Goal: Obtain resource: Download file/media

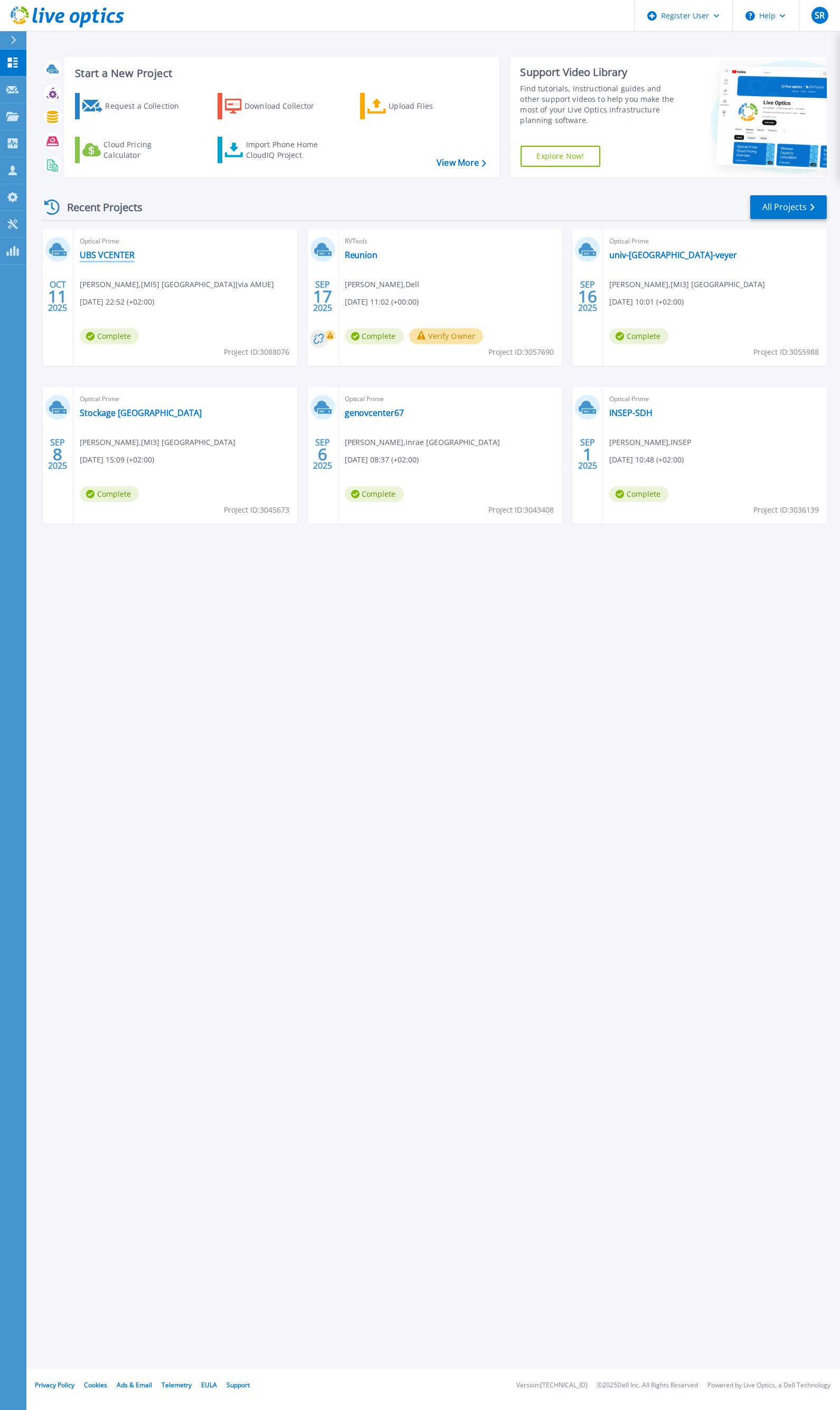
click at [117, 255] on link "UBS VCENTER" at bounding box center [106, 255] width 54 height 11
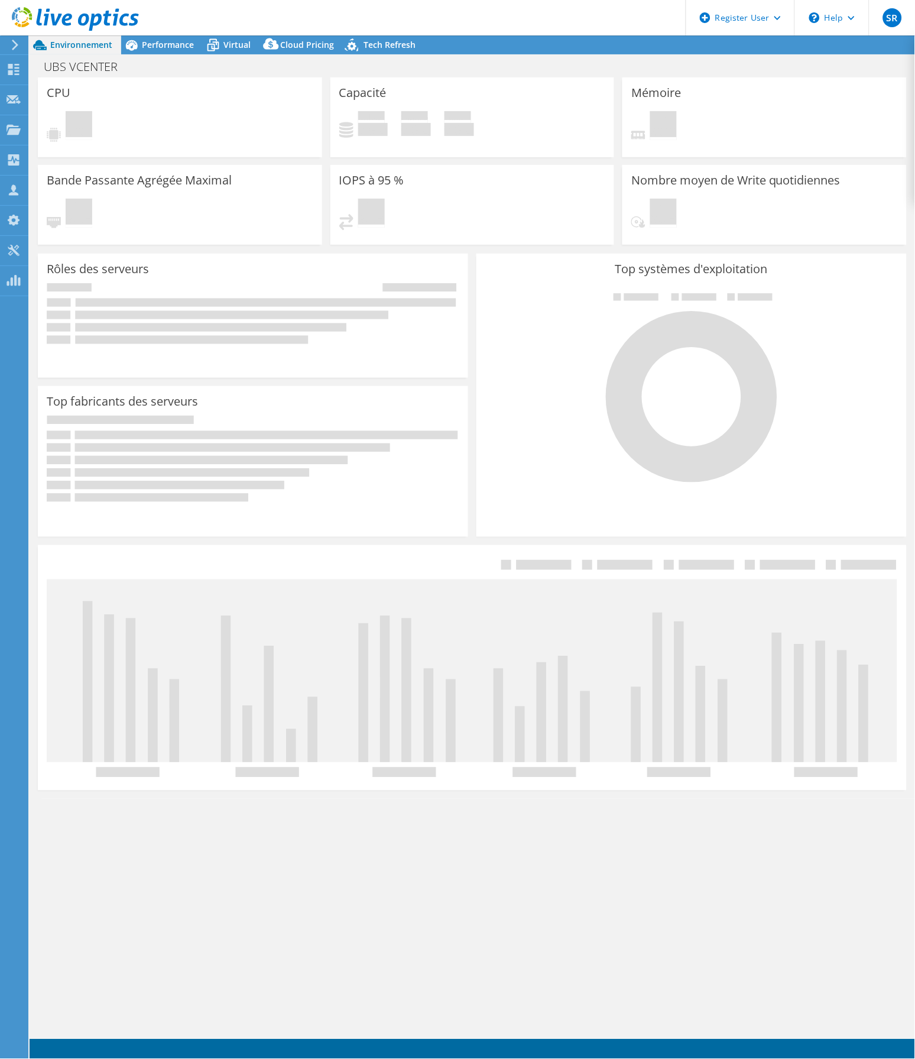
select select "Singapore"
select select "SGD"
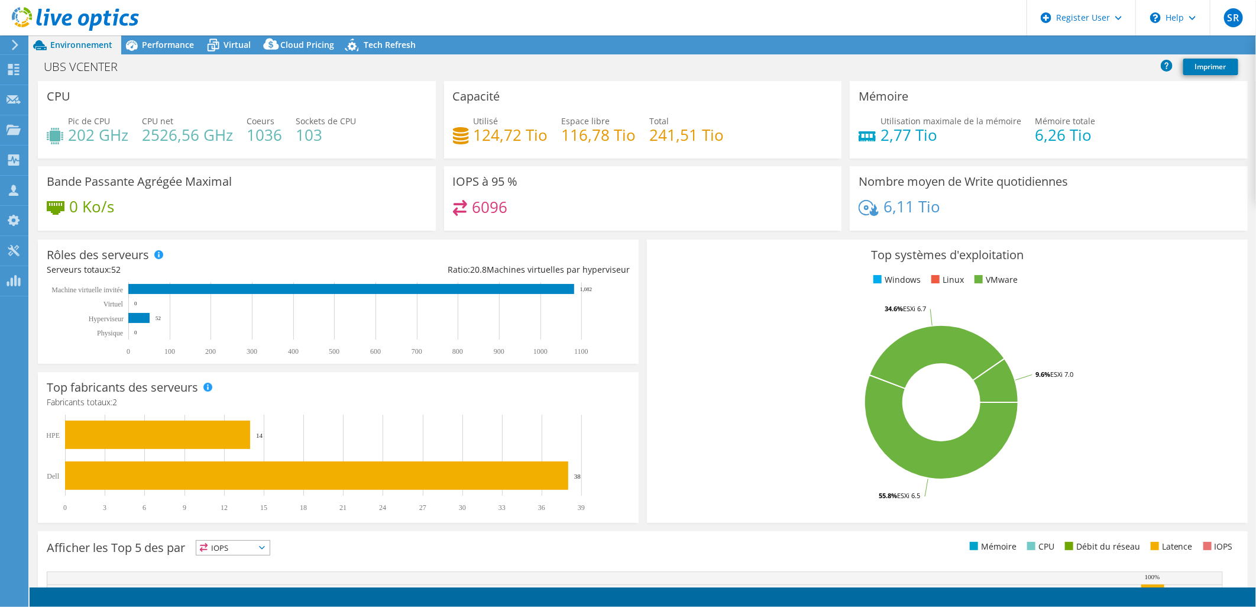
radio input "true"
radio input "false"
click at [170, 37] on div "Performance" at bounding box center [162, 44] width 82 height 19
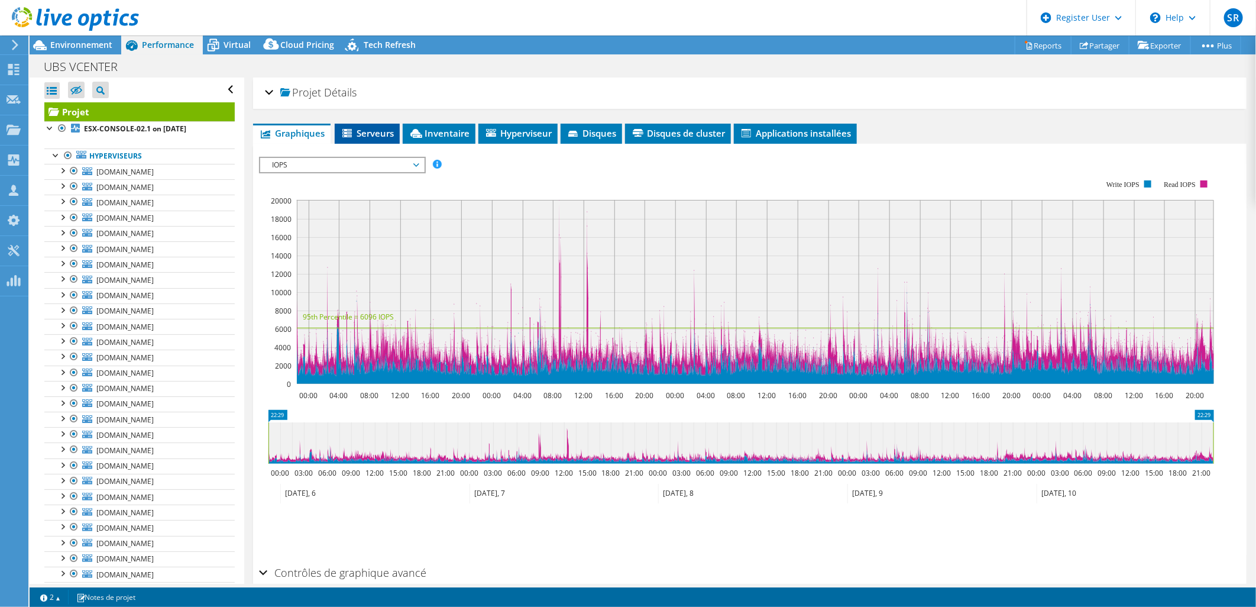
click at [376, 132] on span "Serveurs" at bounding box center [367, 133] width 53 height 12
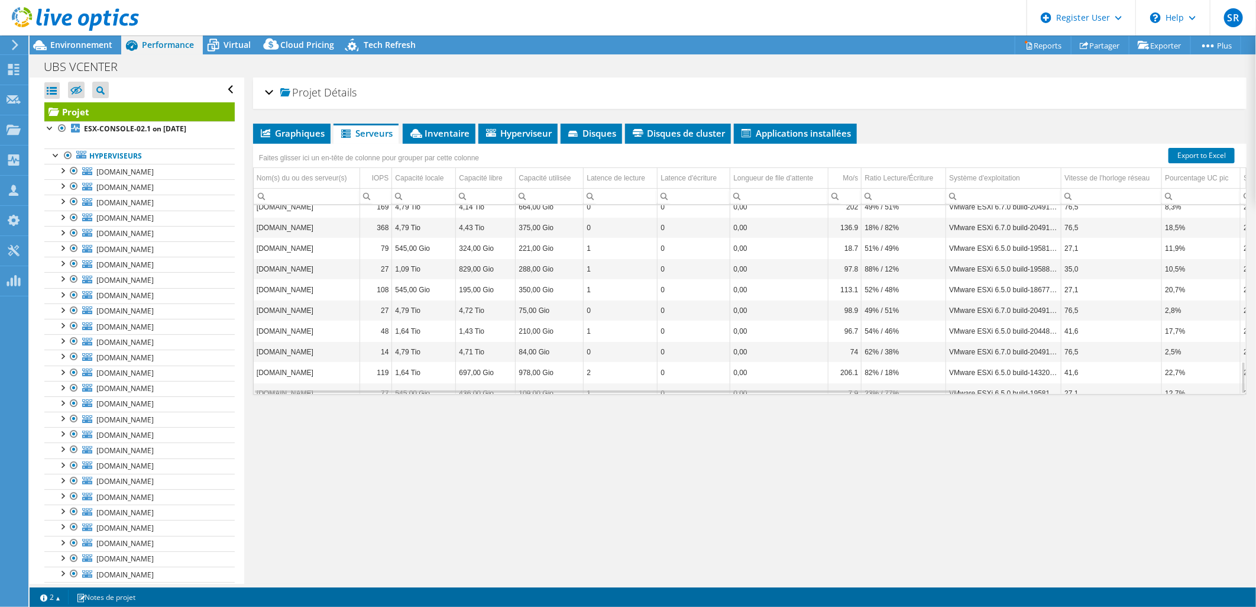
scroll to position [896, 0]
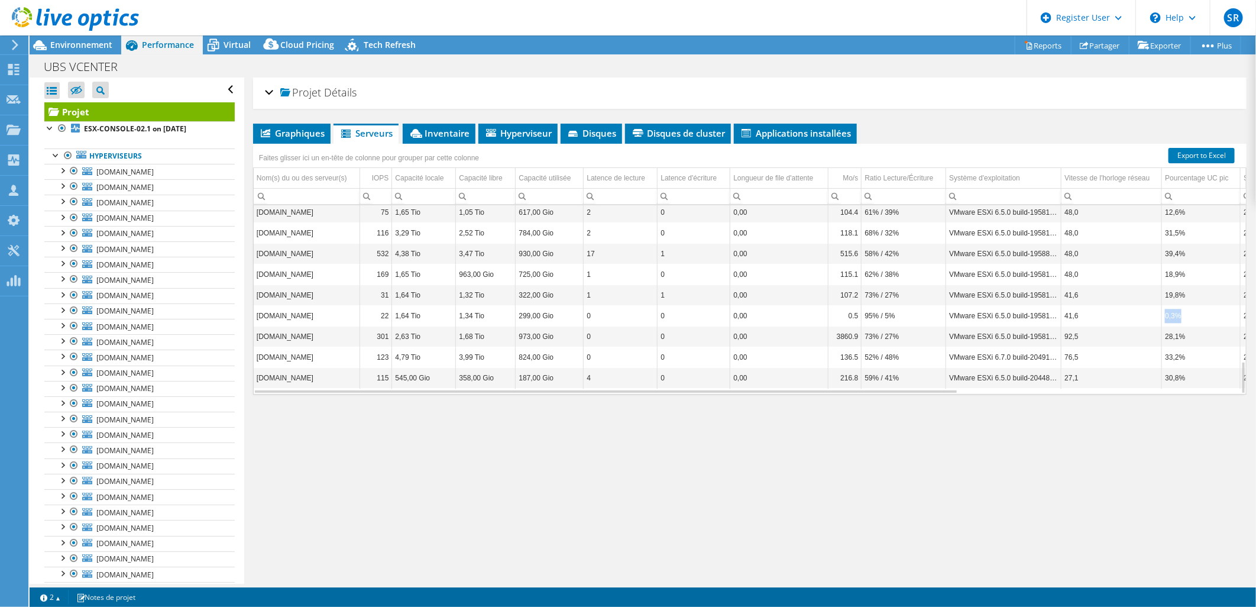
drag, startPoint x: 1187, startPoint y: 318, endPoint x: 1163, endPoint y: 318, distance: 24.3
click at [915, 318] on td "0,3%" at bounding box center [1201, 316] width 79 height 21
click at [915, 410] on div "Graphiques Serveurs Inventaire Hyperviseur Disques Disques de cluster 0" at bounding box center [749, 272] width 993 height 296
click at [239, 43] on span "Virtual" at bounding box center [237, 44] width 27 height 11
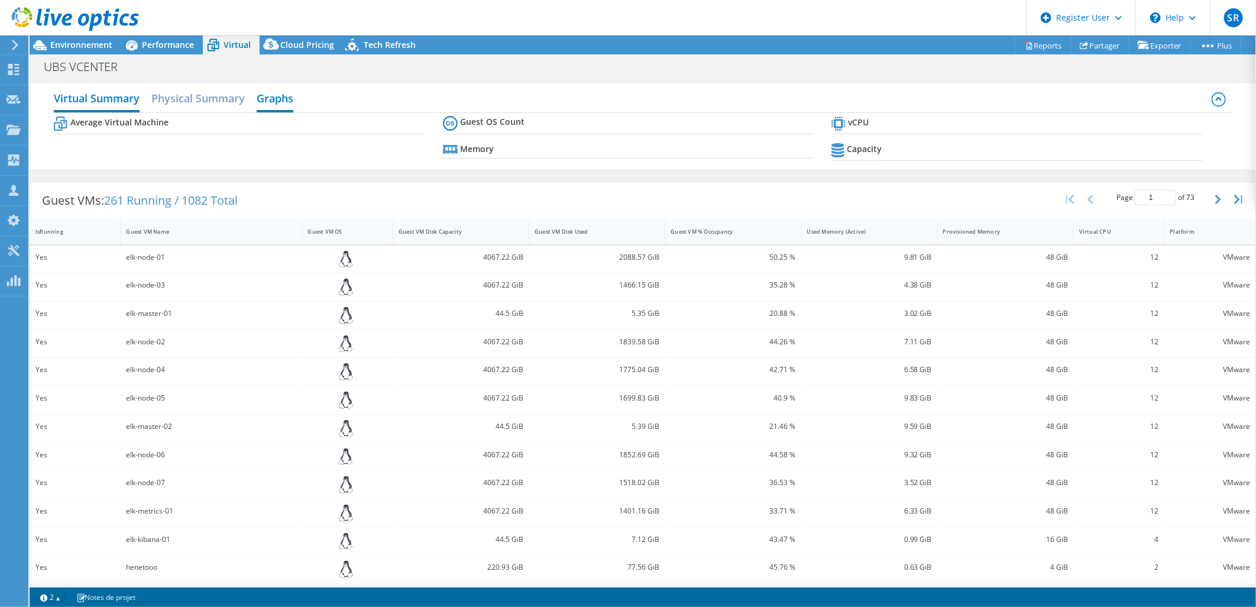
click at [279, 97] on h2 "Graphs" at bounding box center [275, 99] width 37 height 26
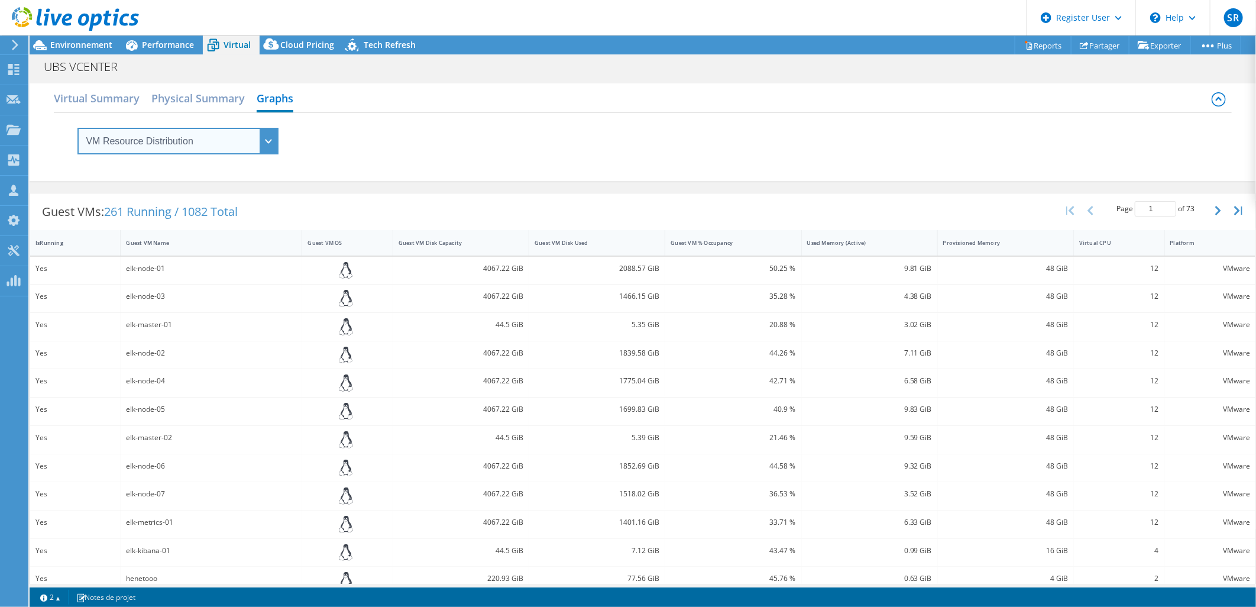
drag, startPoint x: 200, startPoint y: 137, endPoint x: 239, endPoint y: 145, distance: 40.0
click at [200, 137] on select "VM Resource Distribution Provisioning Contrast Over Provisioning" at bounding box center [177, 141] width 201 height 27
select select "Over Provisioning"
click at [77, 128] on select "VM Resource Distribution Provisioning Contrast Over Provisioning" at bounding box center [177, 141] width 201 height 27
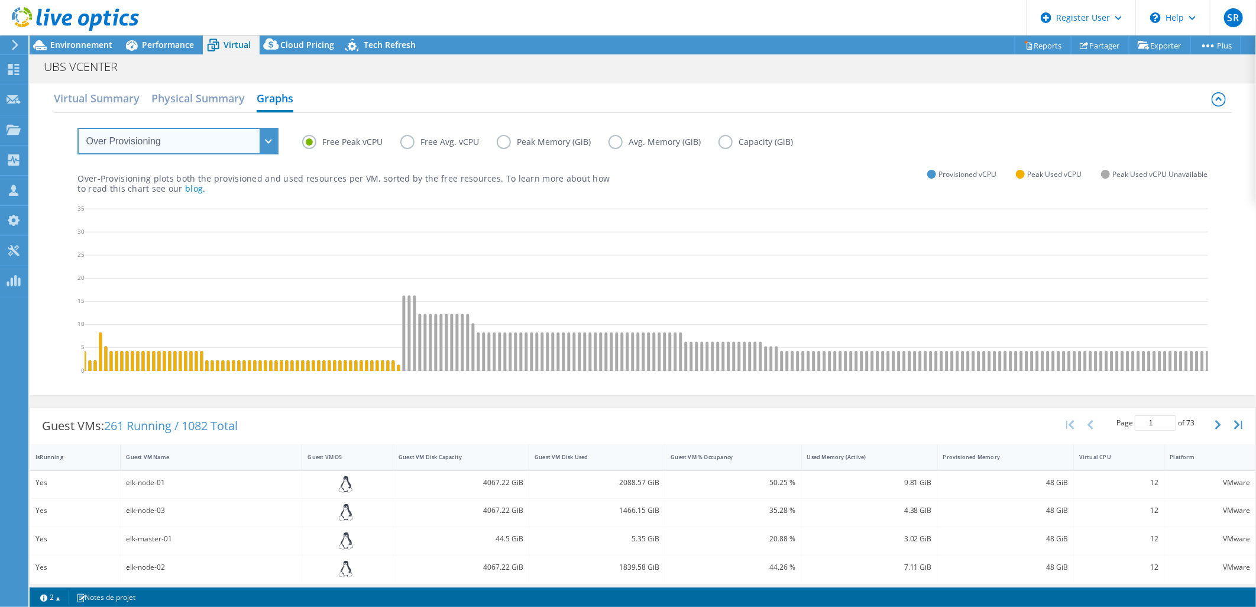
scroll to position [0, 0]
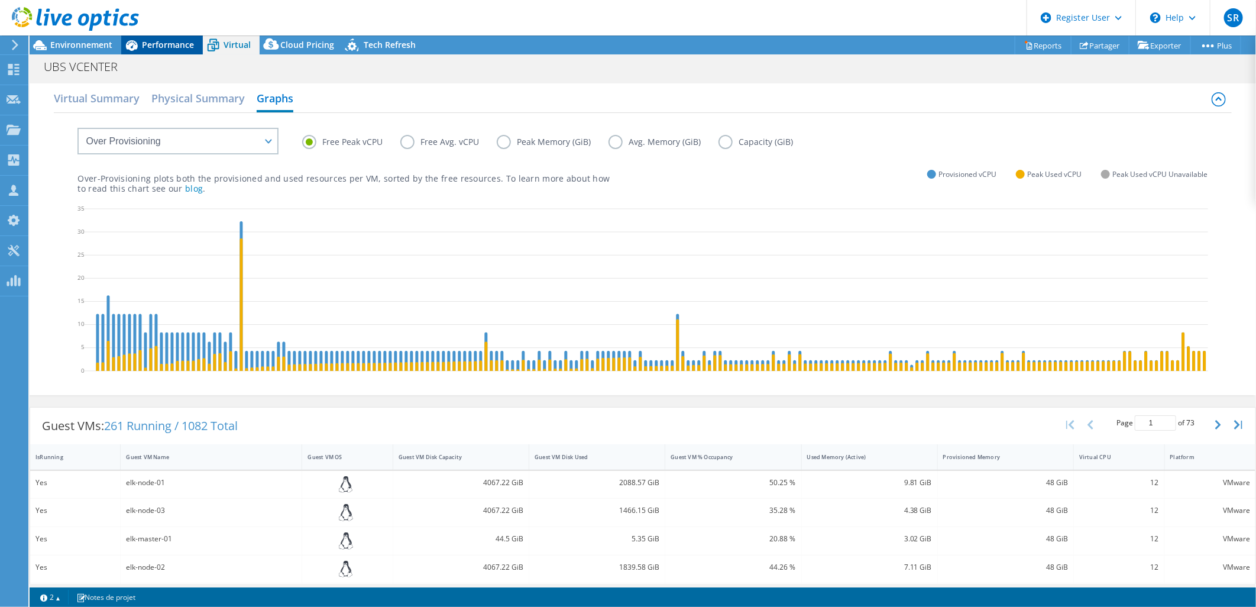
click at [170, 50] on span "Performance" at bounding box center [168, 44] width 52 height 11
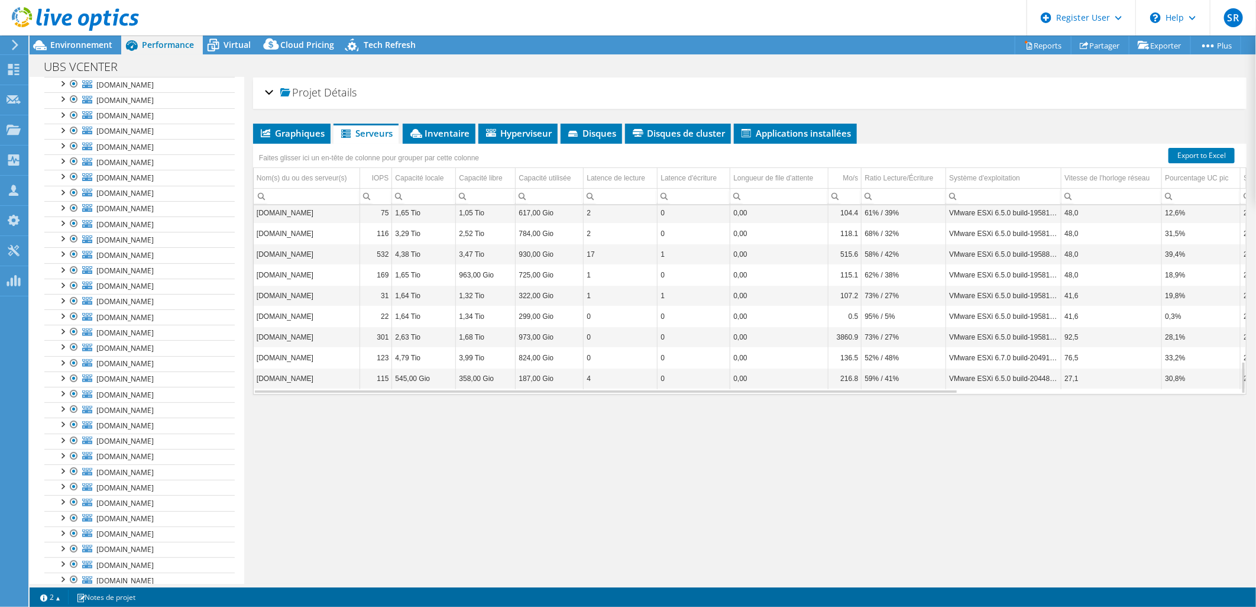
scroll to position [103, 0]
drag, startPoint x: 86, startPoint y: 40, endPoint x: 510, endPoint y: 103, distance: 428.8
click at [86, 40] on span "Environnement" at bounding box center [81, 44] width 62 height 11
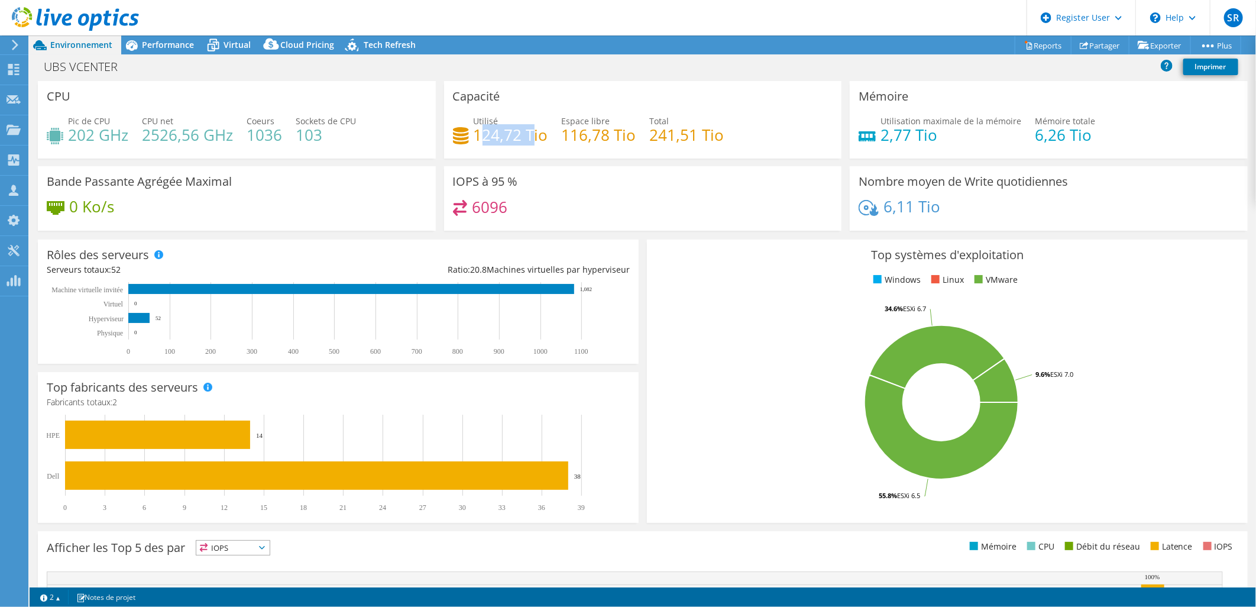
drag, startPoint x: 478, startPoint y: 135, endPoint x: 530, endPoint y: 131, distance: 52.8
click at [530, 131] on h4 "124,72 Tio" at bounding box center [511, 134] width 75 height 13
drag, startPoint x: 530, startPoint y: 131, endPoint x: 533, endPoint y: 138, distance: 8.2
click at [533, 138] on h4 "124,72 Tio" at bounding box center [511, 134] width 75 height 13
click at [163, 43] on span "Performance" at bounding box center [168, 44] width 52 height 11
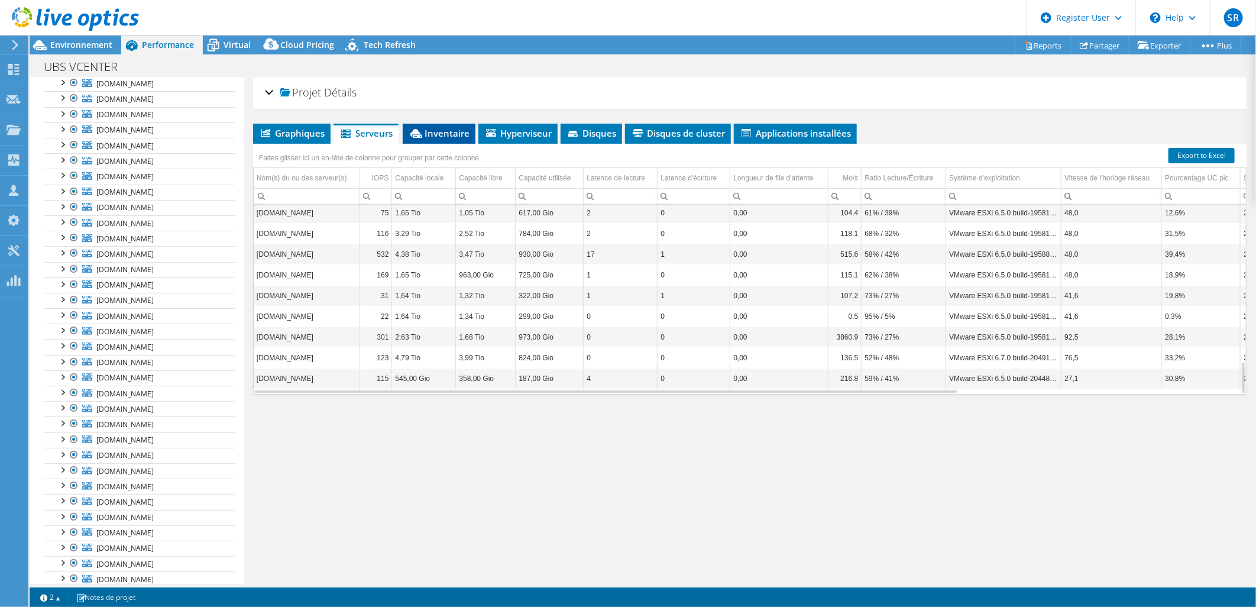
click at [442, 132] on span "Inventaire" at bounding box center [439, 133] width 61 height 12
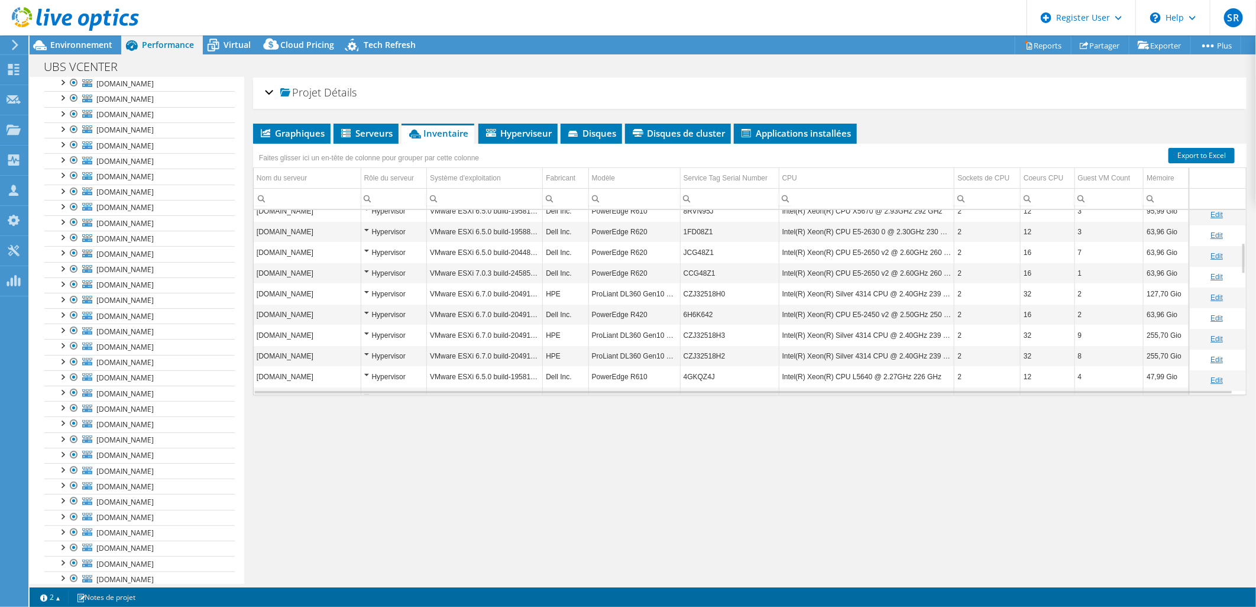
scroll to position [114, 0]
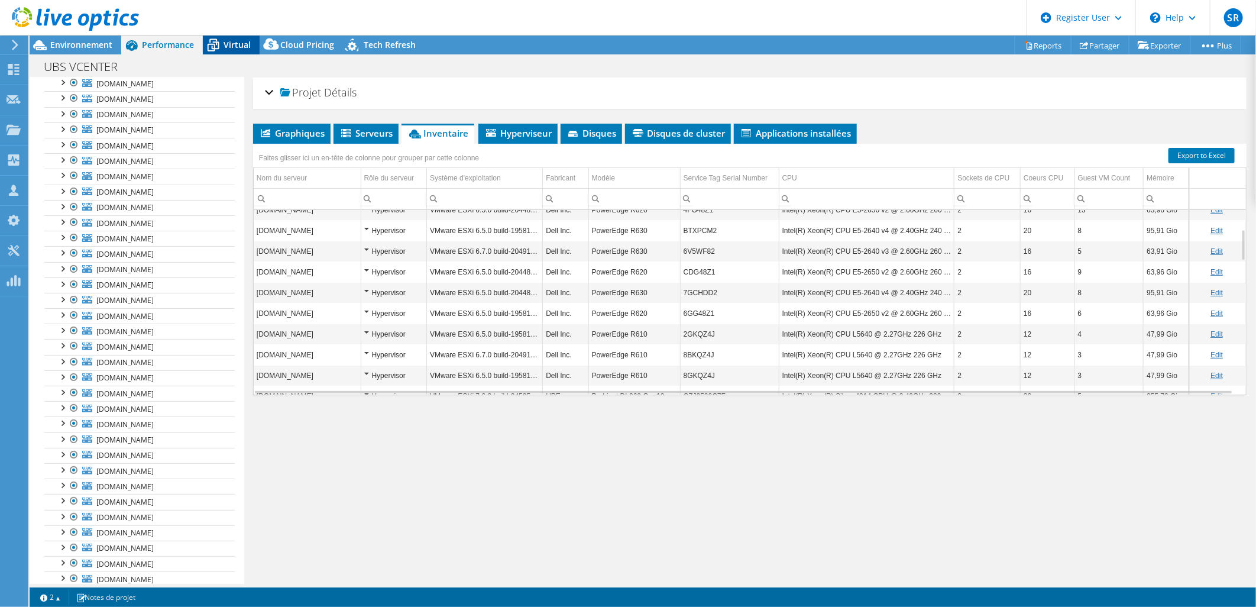
click at [237, 44] on span "Virtual" at bounding box center [237, 44] width 27 height 11
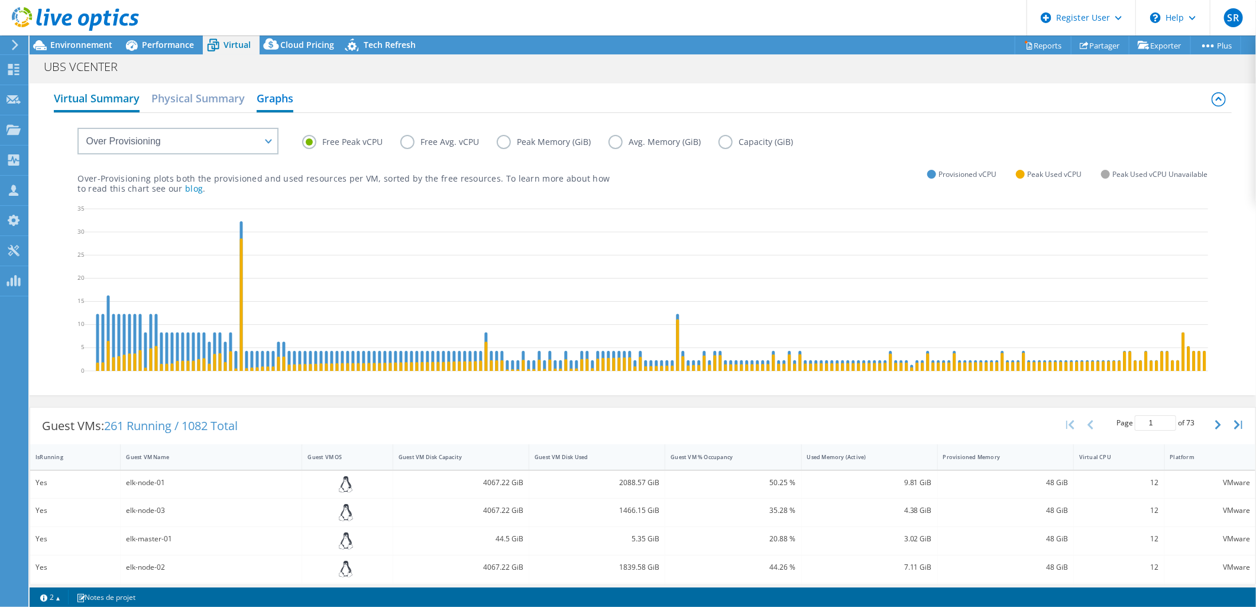
click at [86, 91] on h2 "Virtual Summary" at bounding box center [97, 99] width 86 height 26
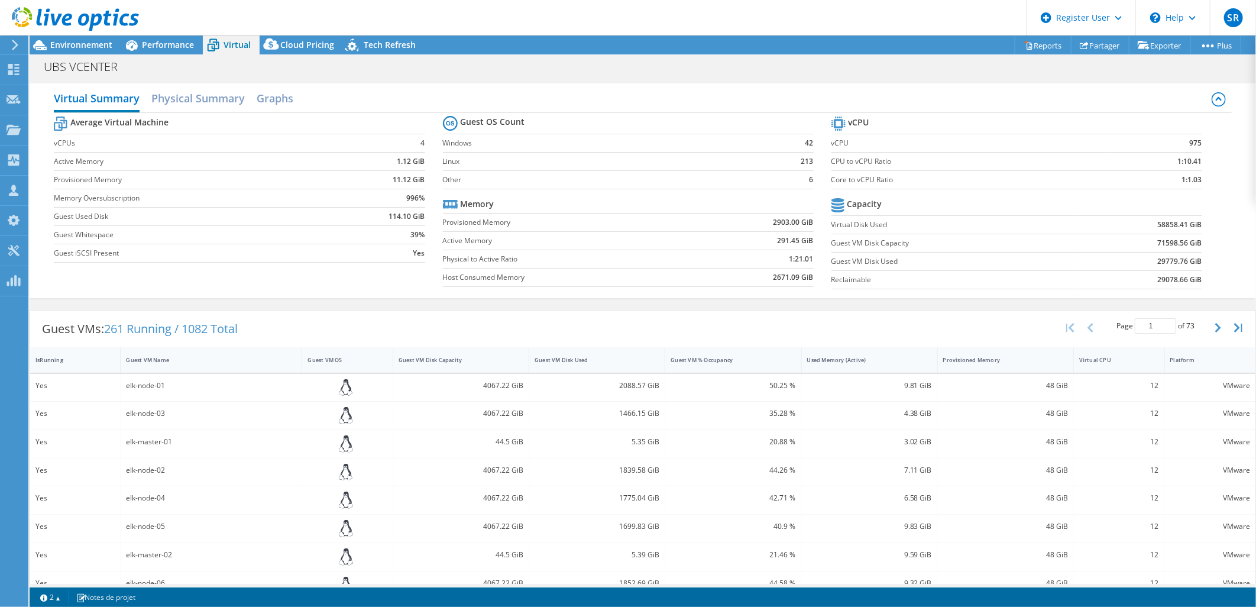
click at [661, 275] on label "Host Consumed Memory" at bounding box center [570, 277] width 255 height 12
drag, startPoint x: 57, startPoint y: 199, endPoint x: 420, endPoint y: 201, distance: 363.1
click at [420, 201] on tr "Memory Oversubscription 996%" at bounding box center [239, 198] width 371 height 18
click at [419, 202] on b "996%" at bounding box center [416, 198] width 18 height 12
click at [407, 202] on b "996%" at bounding box center [416, 198] width 18 height 12
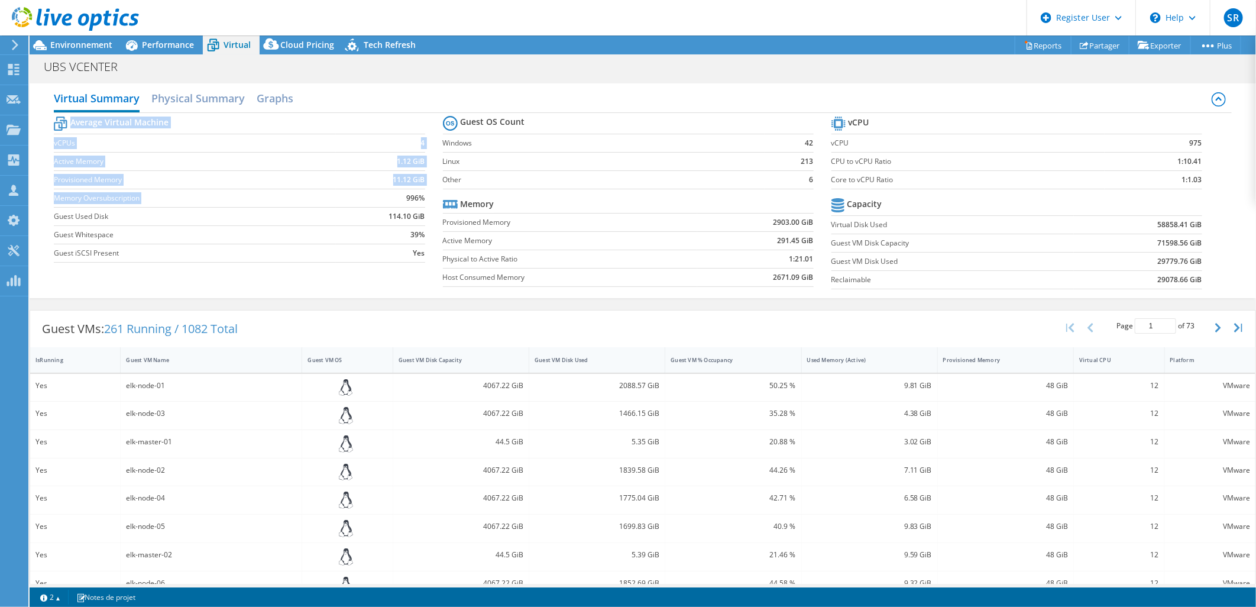
drag, startPoint x: 397, startPoint y: 199, endPoint x: 423, endPoint y: 199, distance: 25.4
click at [423, 199] on section "Average Virtual Machine vCPUs 4 Active Memory 1.12 GiB Provisioned Memory 11.12…" at bounding box center [248, 191] width 388 height 155
drag, startPoint x: 423, startPoint y: 199, endPoint x: 412, endPoint y: 199, distance: 10.7
click at [412, 199] on b "996%" at bounding box center [416, 198] width 18 height 12
click at [690, 268] on td "Host Consumed Memory" at bounding box center [570, 277] width 255 height 18
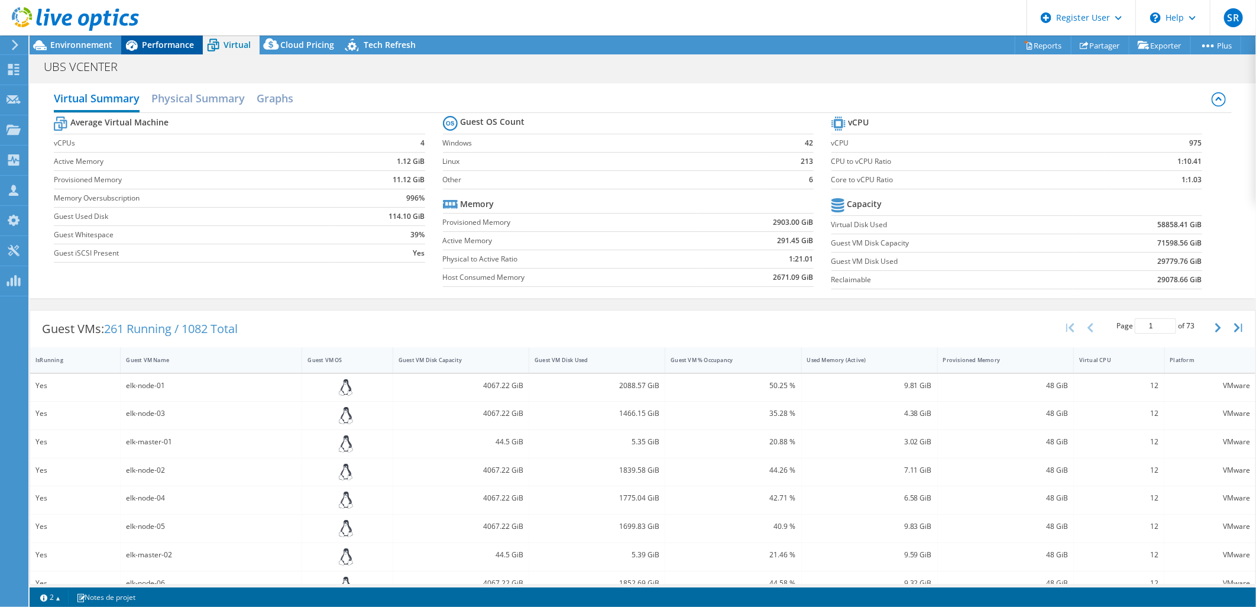
click at [176, 45] on span "Performance" at bounding box center [168, 44] width 52 height 11
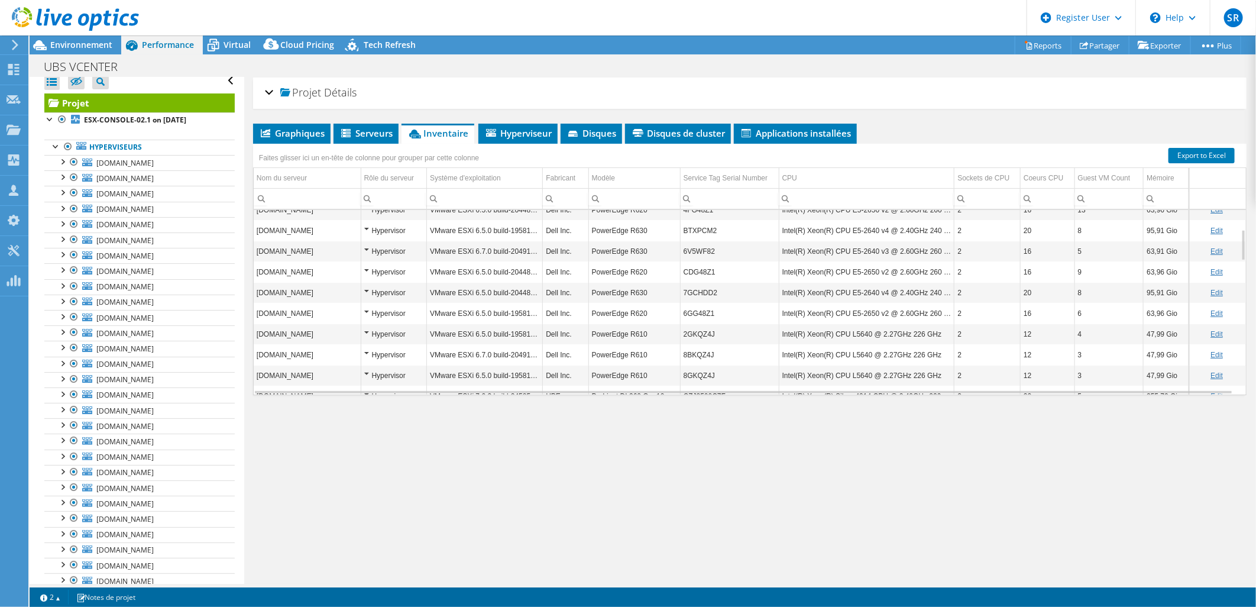
scroll to position [0, 0]
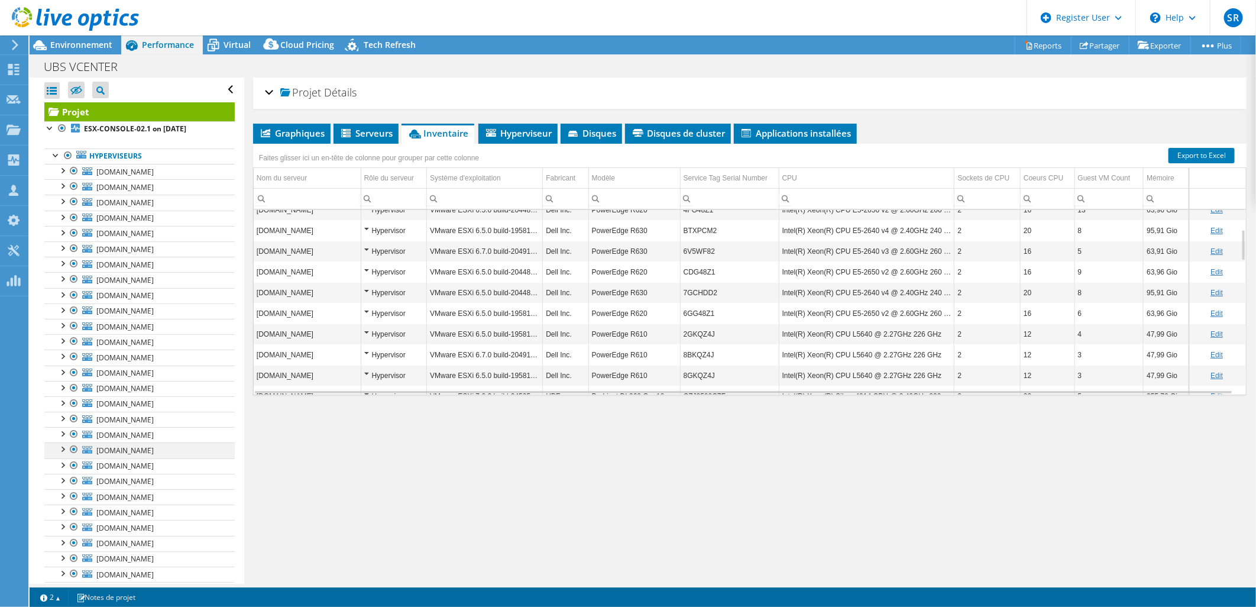
click at [73, 450] on div at bounding box center [74, 449] width 12 height 14
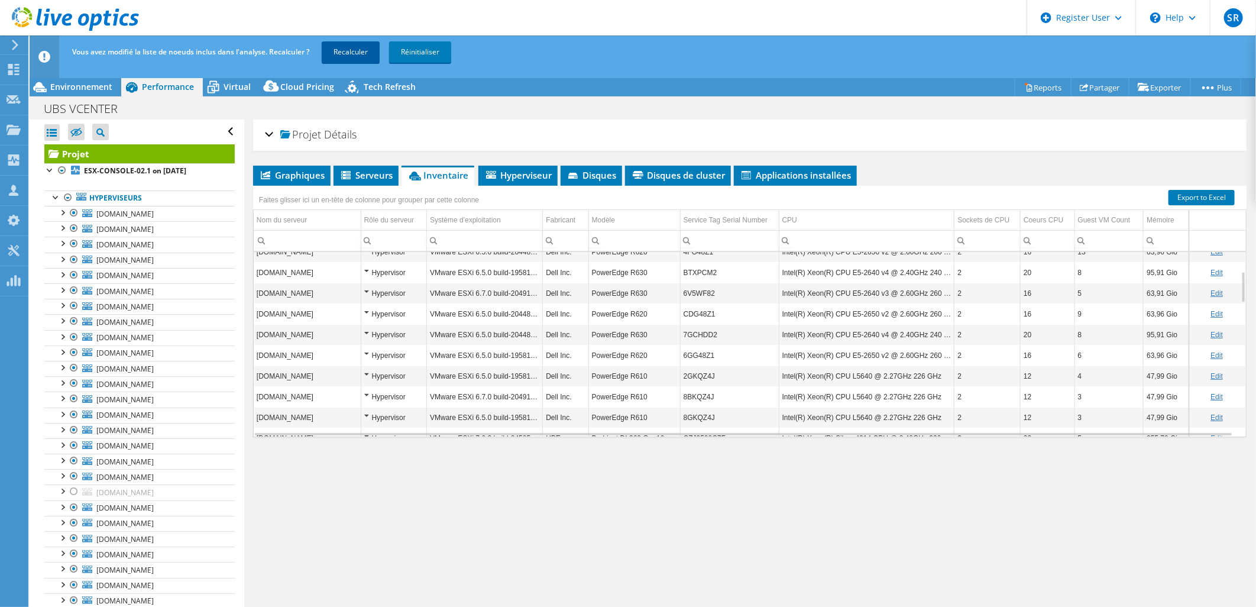
click at [362, 50] on link "Recalculer" at bounding box center [351, 51] width 58 height 21
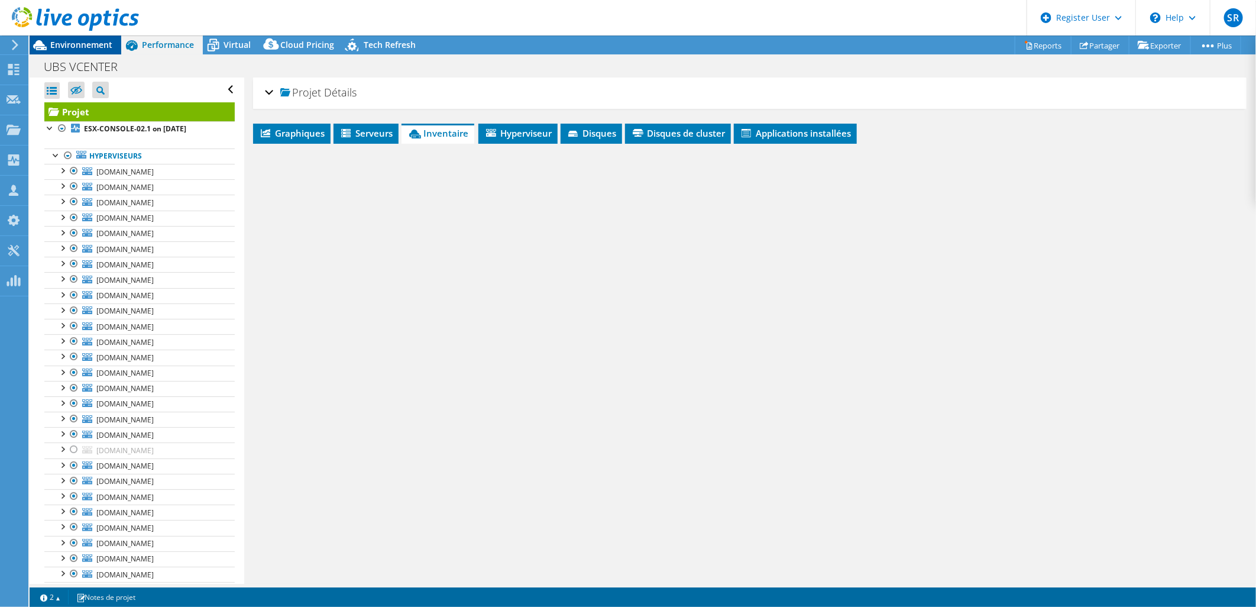
click at [95, 48] on span "Environnement" at bounding box center [81, 44] width 62 height 11
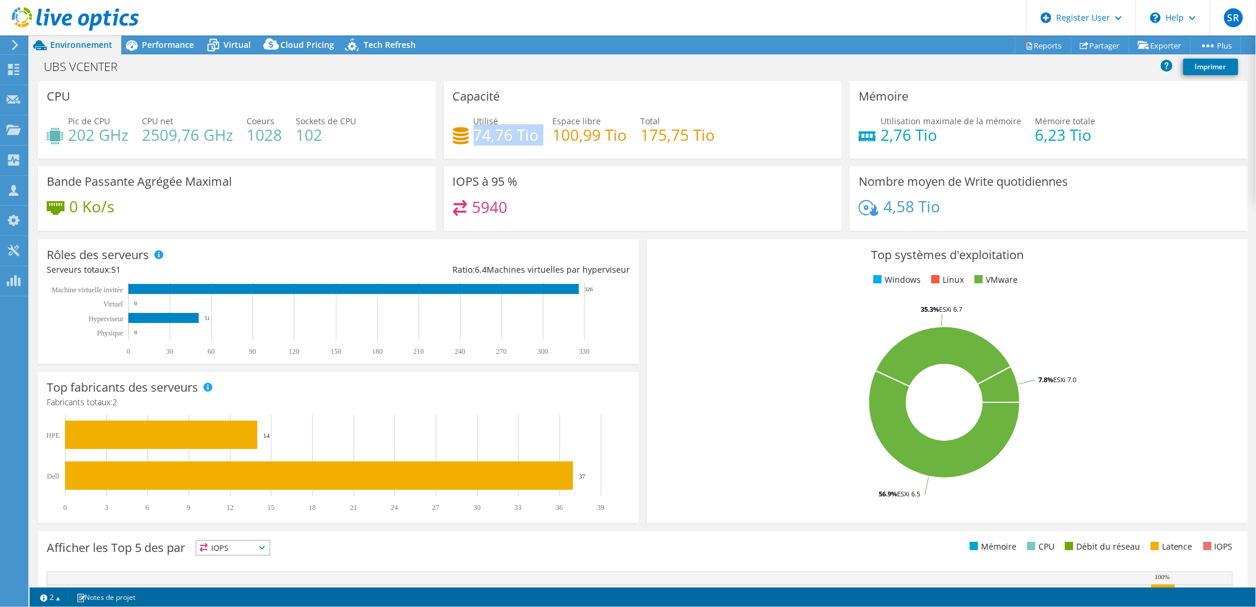
drag, startPoint x: 471, startPoint y: 134, endPoint x: 540, endPoint y: 133, distance: 69.2
click at [540, 133] on div "Utilisé 74,76 Tio Espace libre 100,99 Tio Total 175,75 Tio" at bounding box center [643, 134] width 380 height 38
drag, startPoint x: 540, startPoint y: 133, endPoint x: 629, endPoint y: 169, distance: 95.5
click at [629, 169] on div "IOPS à 95 % 5940" at bounding box center [643, 198] width 398 height 64
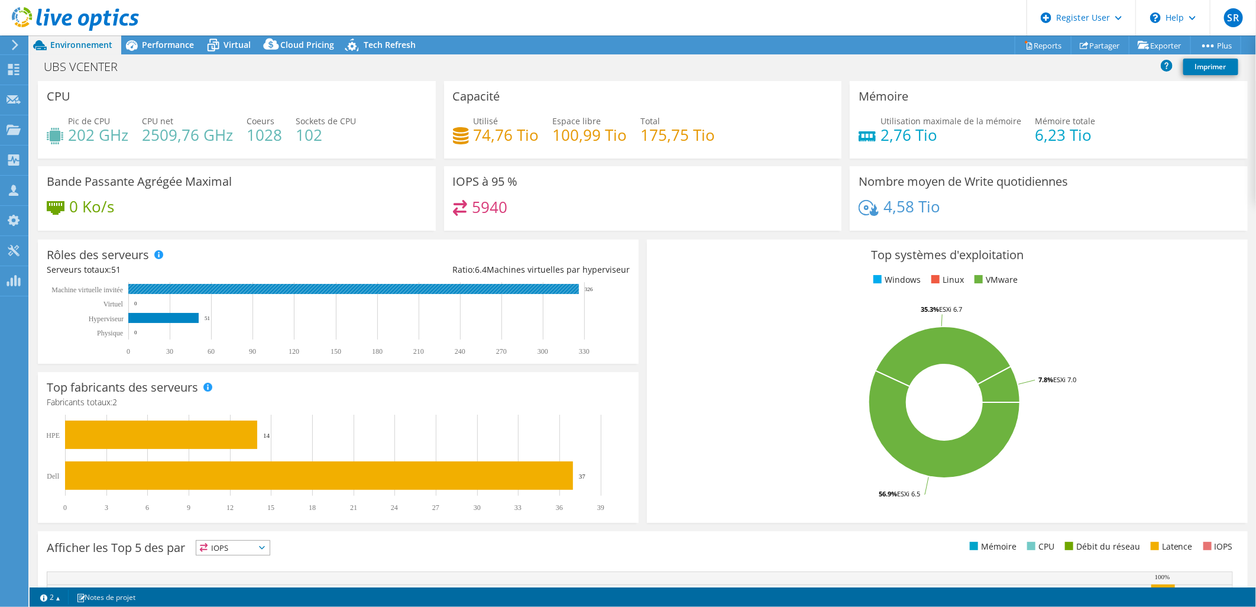
drag, startPoint x: 590, startPoint y: 287, endPoint x: 599, endPoint y: 287, distance: 8.9
click at [599, 287] on icon "0 30 60 90 120 150 180 210 240 270 300 330 Physique Hyperviseur Virtuel Machine…" at bounding box center [335, 319] width 577 height 74
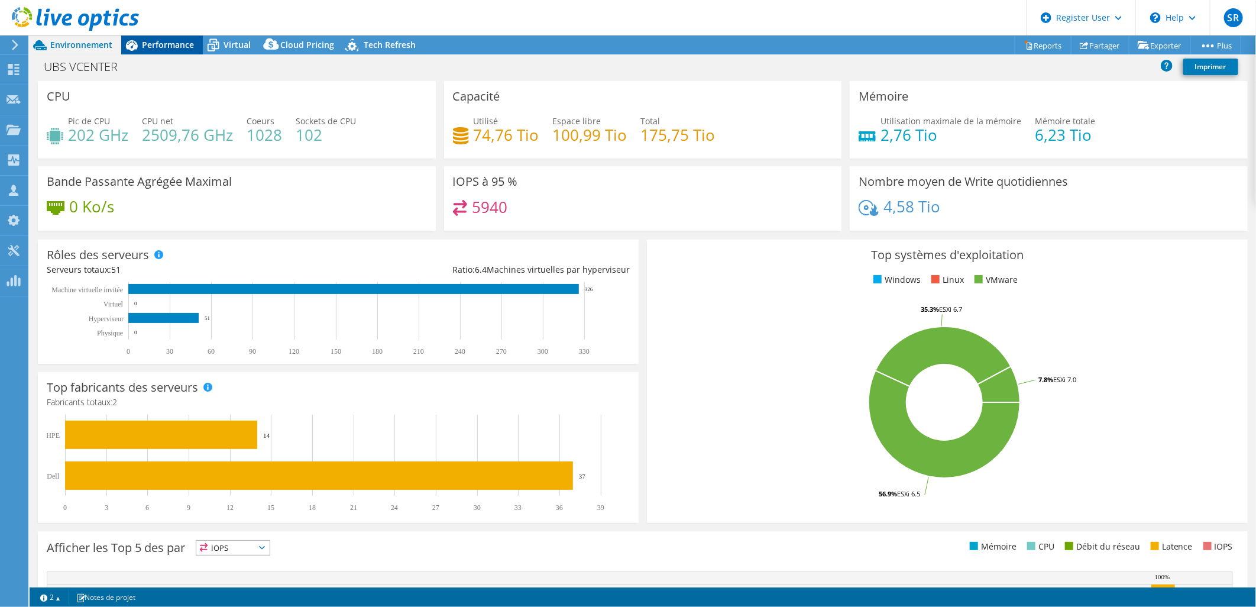
click at [175, 44] on span "Performance" at bounding box center [168, 44] width 52 height 11
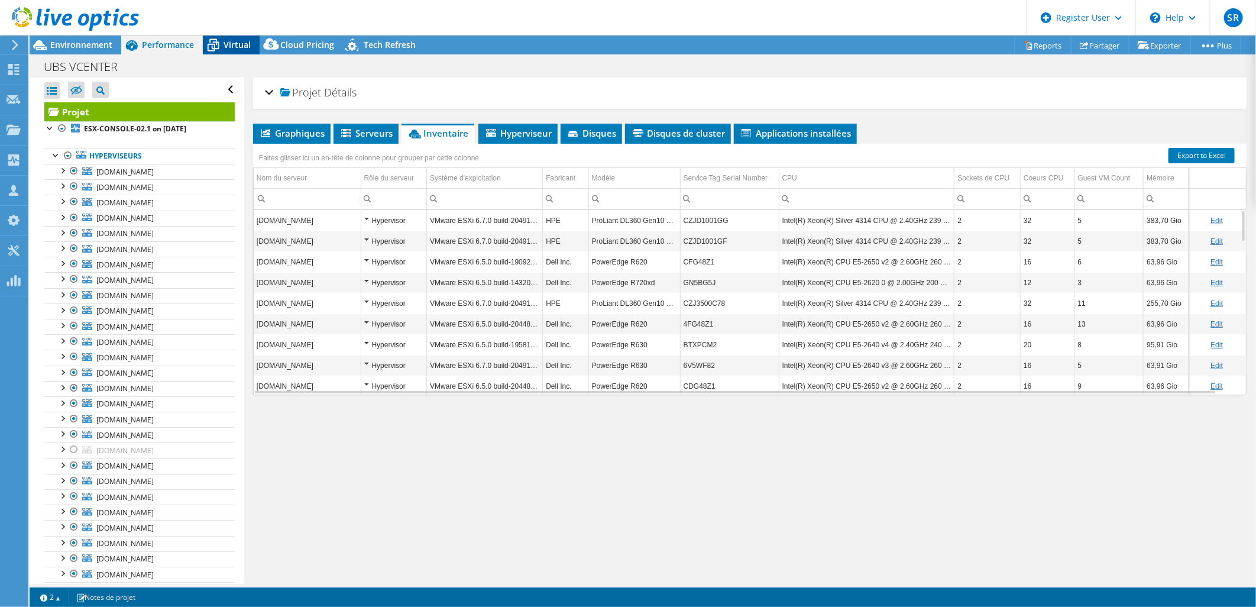
click at [234, 47] on span "Virtual" at bounding box center [237, 44] width 27 height 11
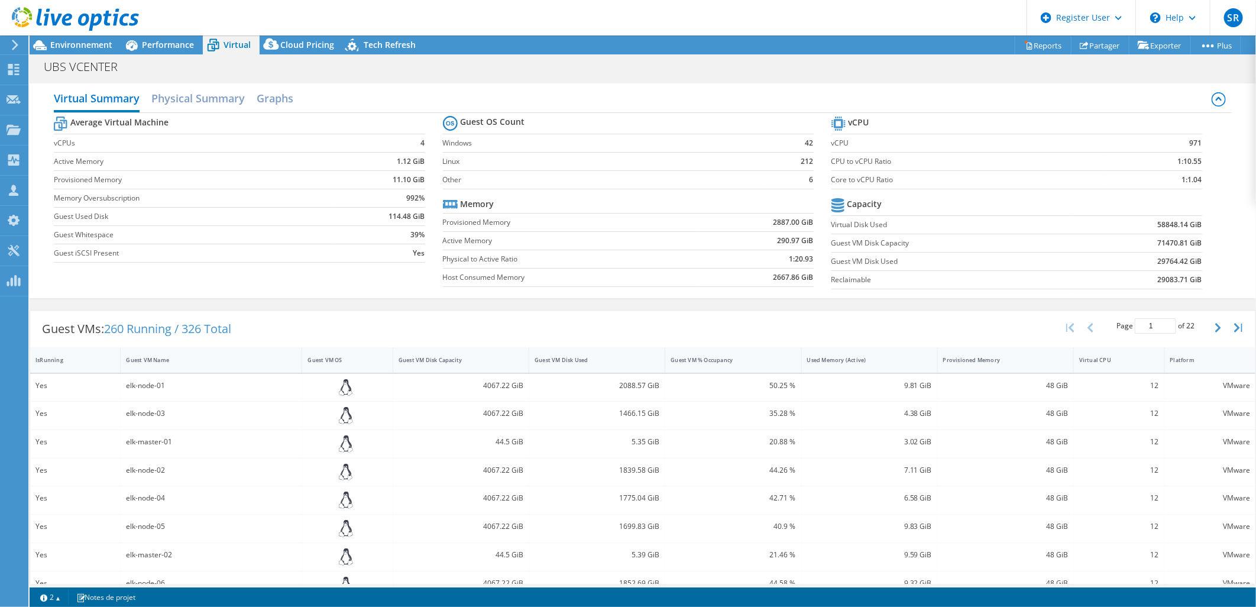
click at [371, 271] on div "Average Virtual Machine vCPUs 4 Active Memory 1.12 GiB Provisioned Memory 11.10…" at bounding box center [642, 204] width 1177 height 182
click at [221, 95] on h2 "Physical Summary" at bounding box center [197, 99] width 93 height 26
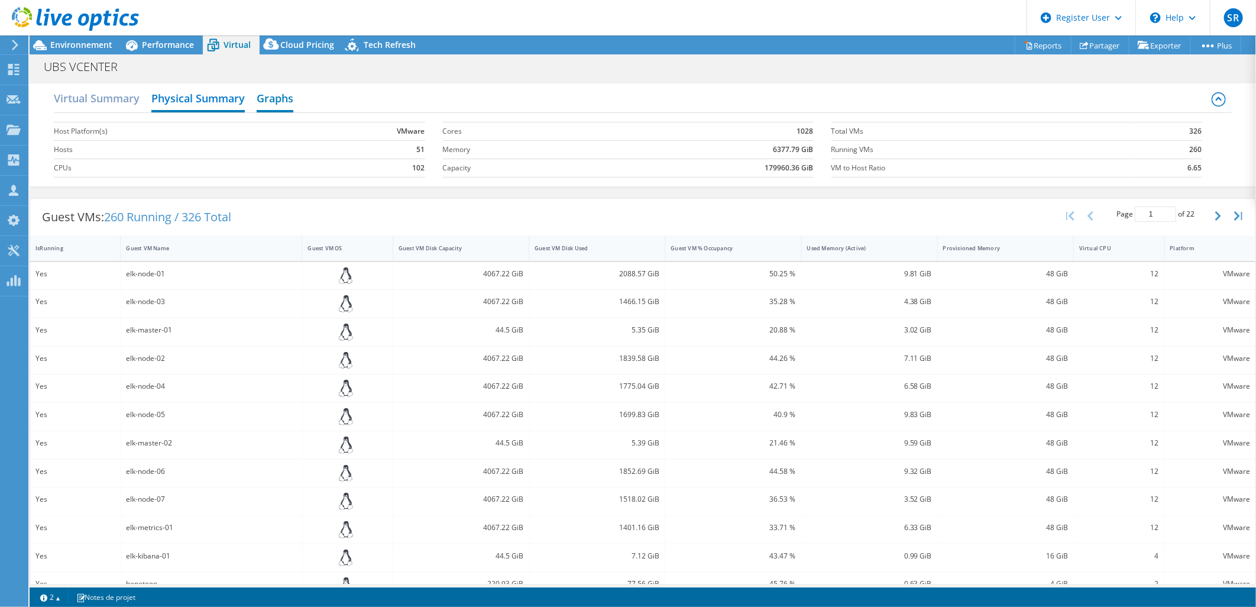
click at [280, 102] on h2 "Graphs" at bounding box center [275, 99] width 37 height 26
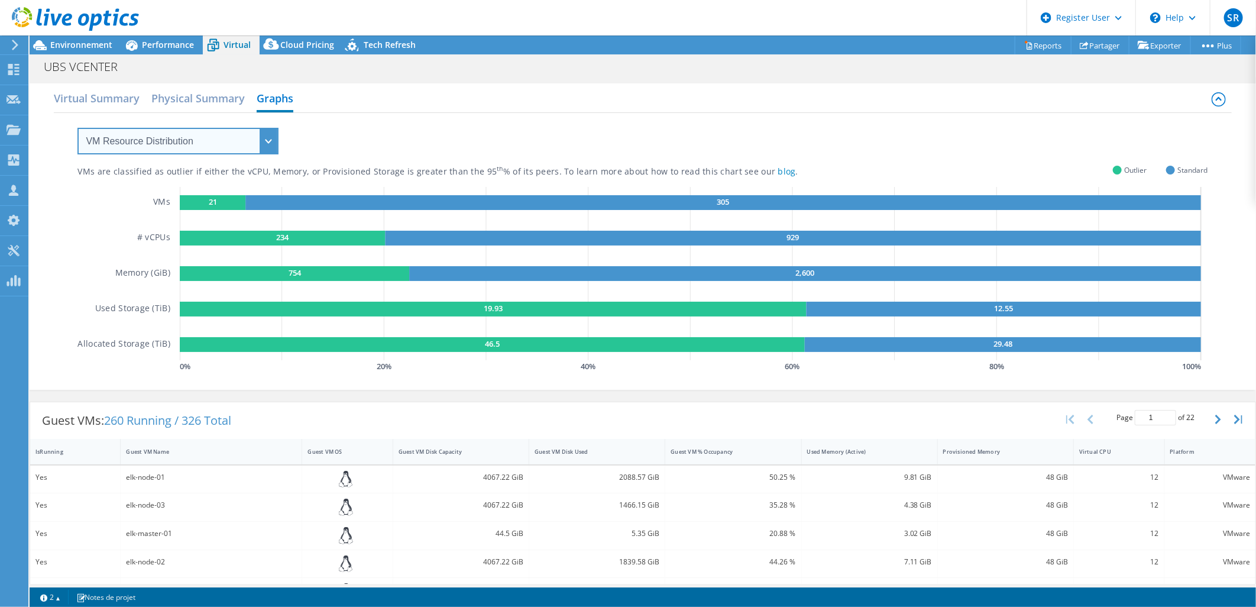
click at [267, 143] on select "VM Resource Distribution Provisioning Contrast Over Provisioning" at bounding box center [177, 141] width 201 height 27
select select "Over Provisioning"
click at [77, 128] on select "VM Resource Distribution Provisioning Contrast Over Provisioning" at bounding box center [177, 141] width 201 height 27
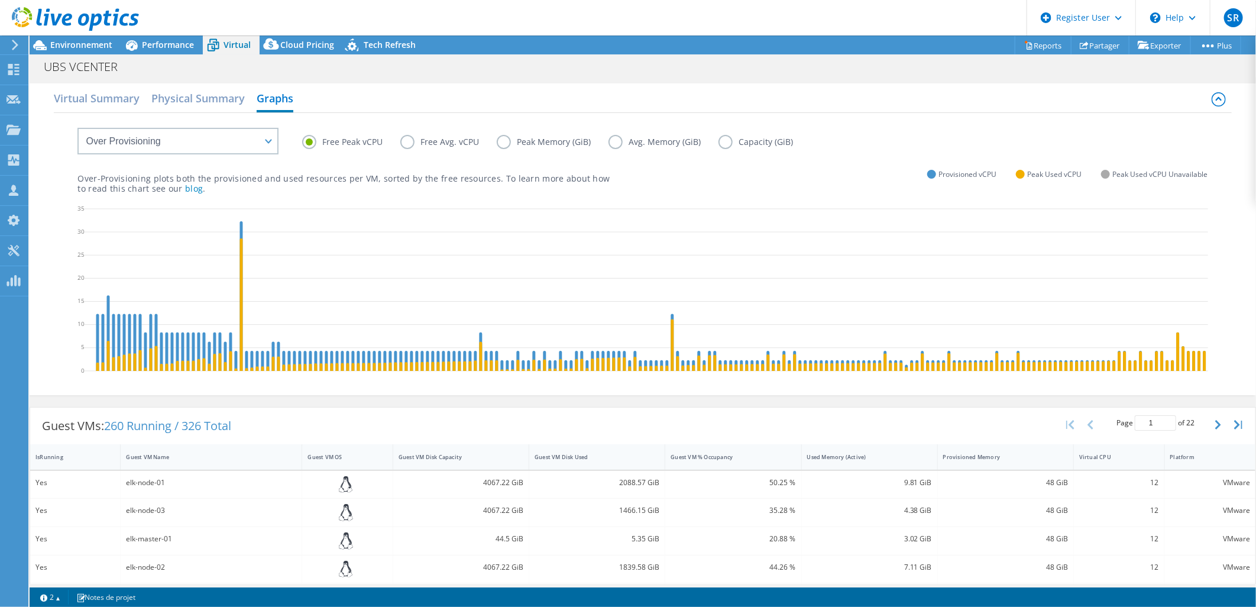
click at [829, 166] on div "Over-Provisioning plots both the provisioned and used resources per VM, sorted …" at bounding box center [642, 173] width 1130 height 40
click at [150, 40] on span "Performance" at bounding box center [168, 44] width 52 height 11
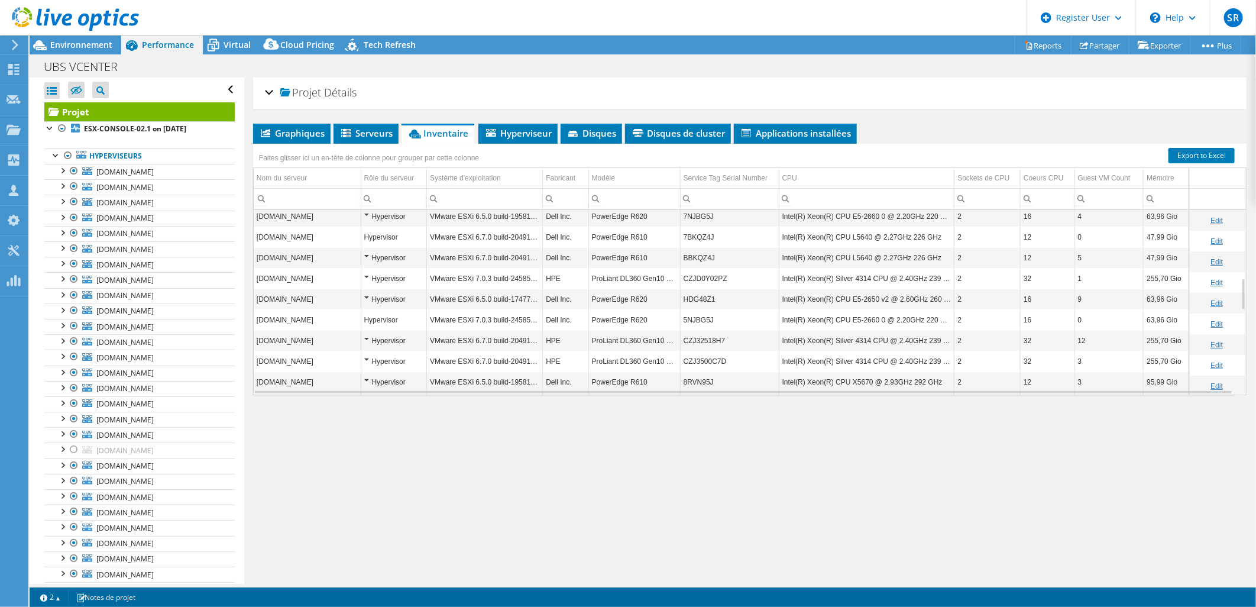
scroll to position [472, 0]
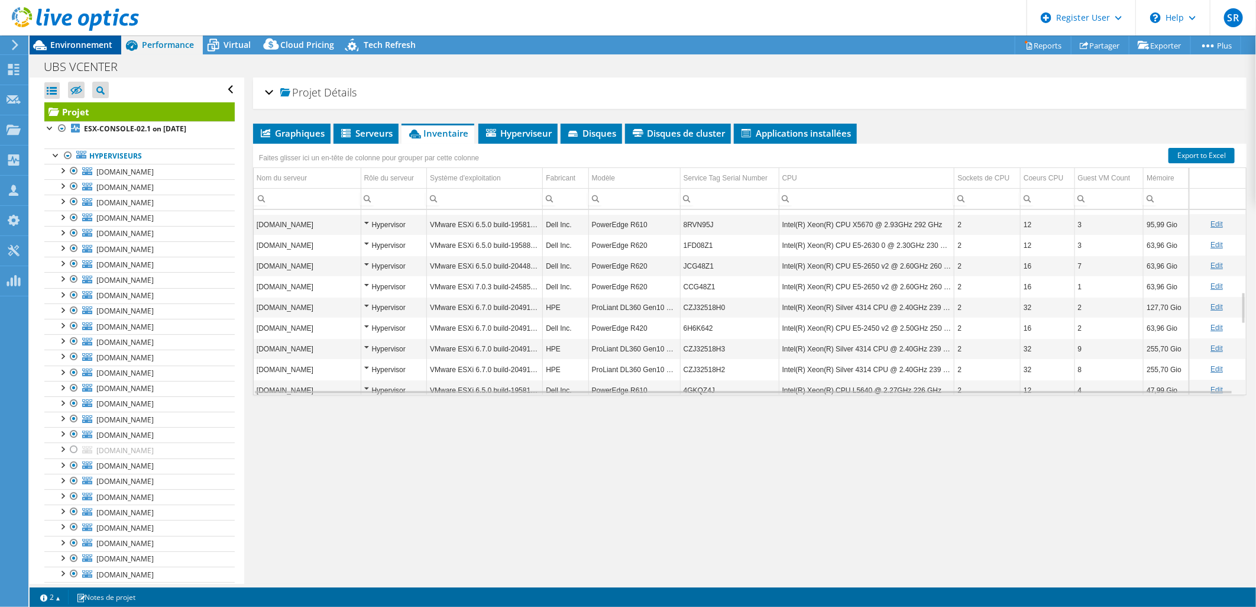
click at [96, 41] on span "Environnement" at bounding box center [81, 44] width 62 height 11
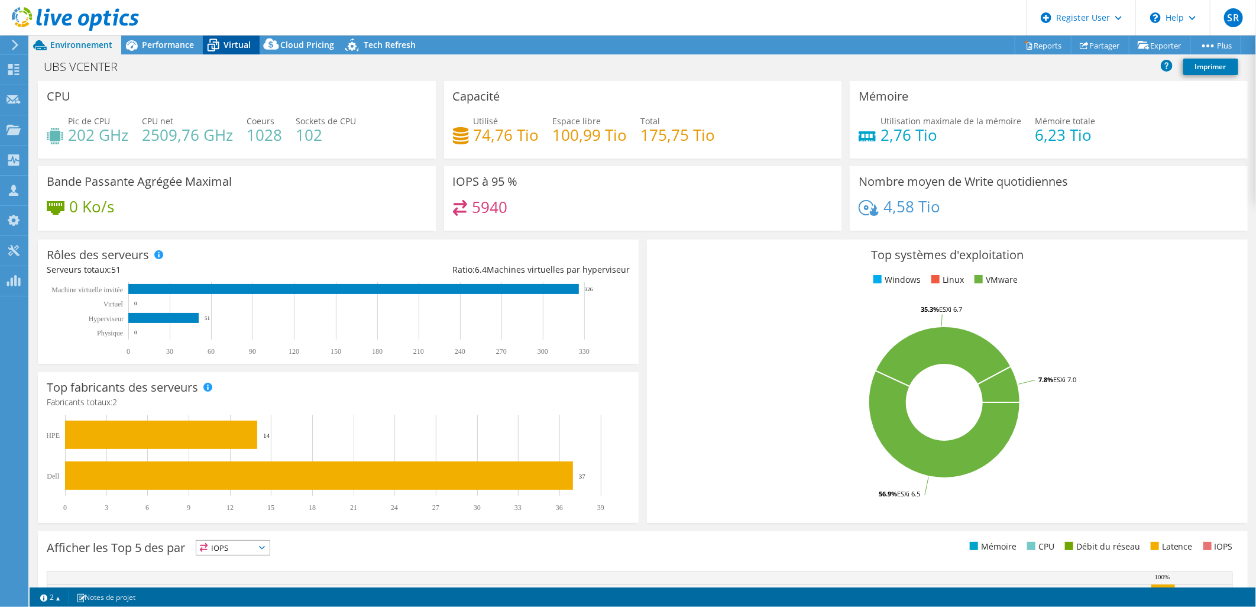
click at [237, 44] on span "Virtual" at bounding box center [237, 44] width 27 height 11
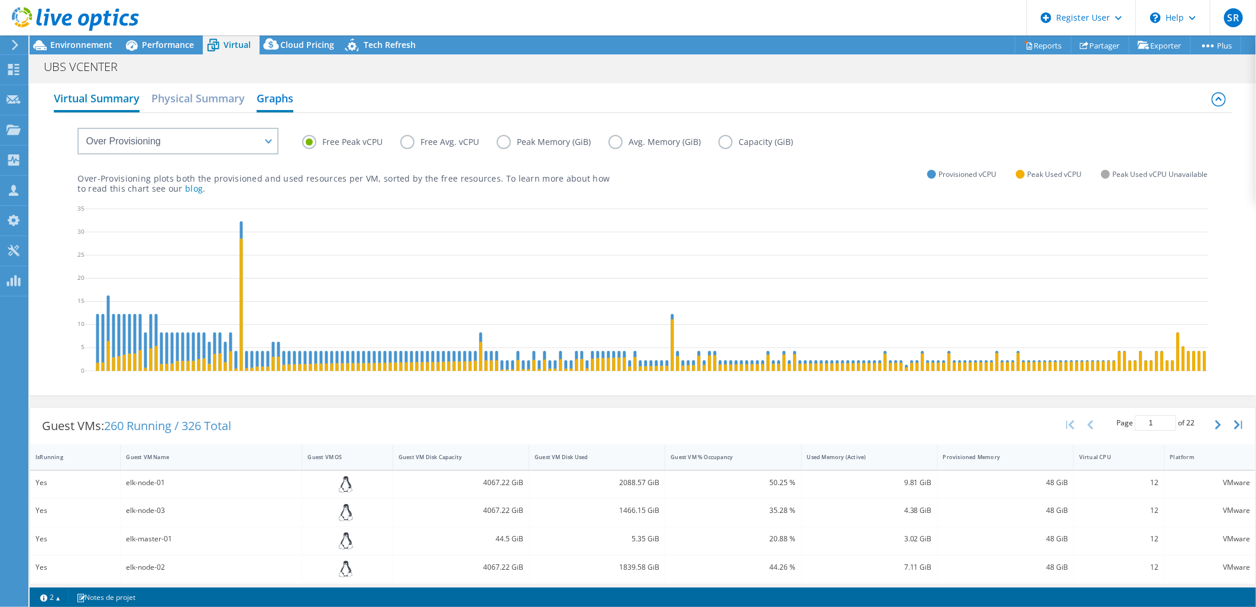
click at [95, 92] on h2 "Virtual Summary" at bounding box center [97, 99] width 86 height 26
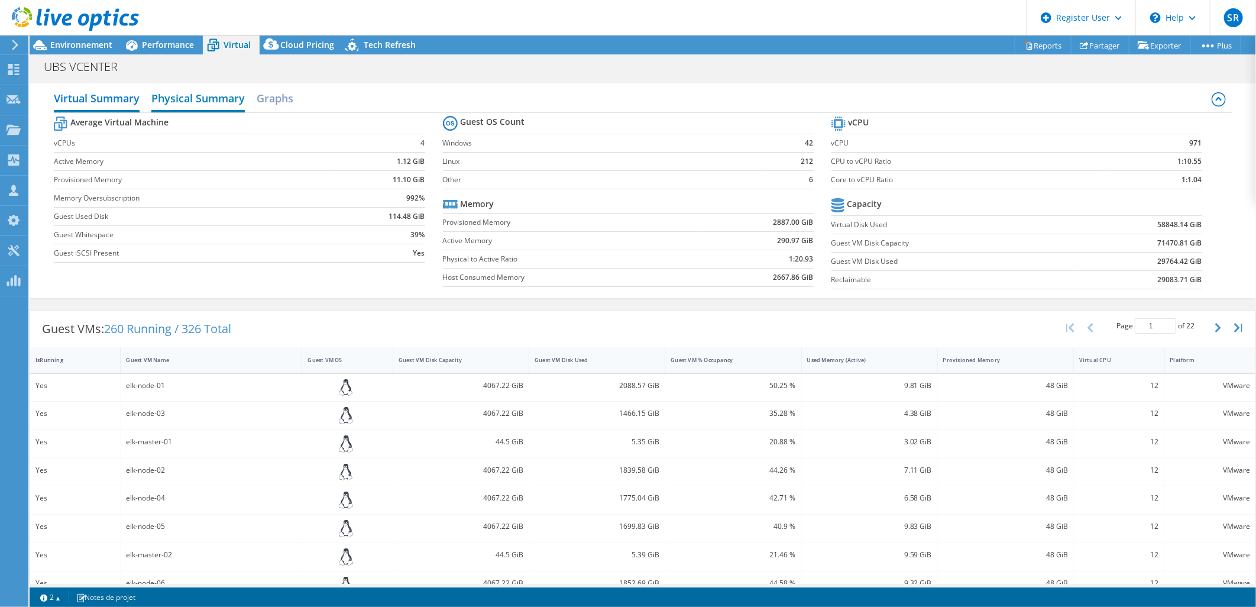
click at [210, 91] on h2 "Physical Summary" at bounding box center [197, 99] width 93 height 26
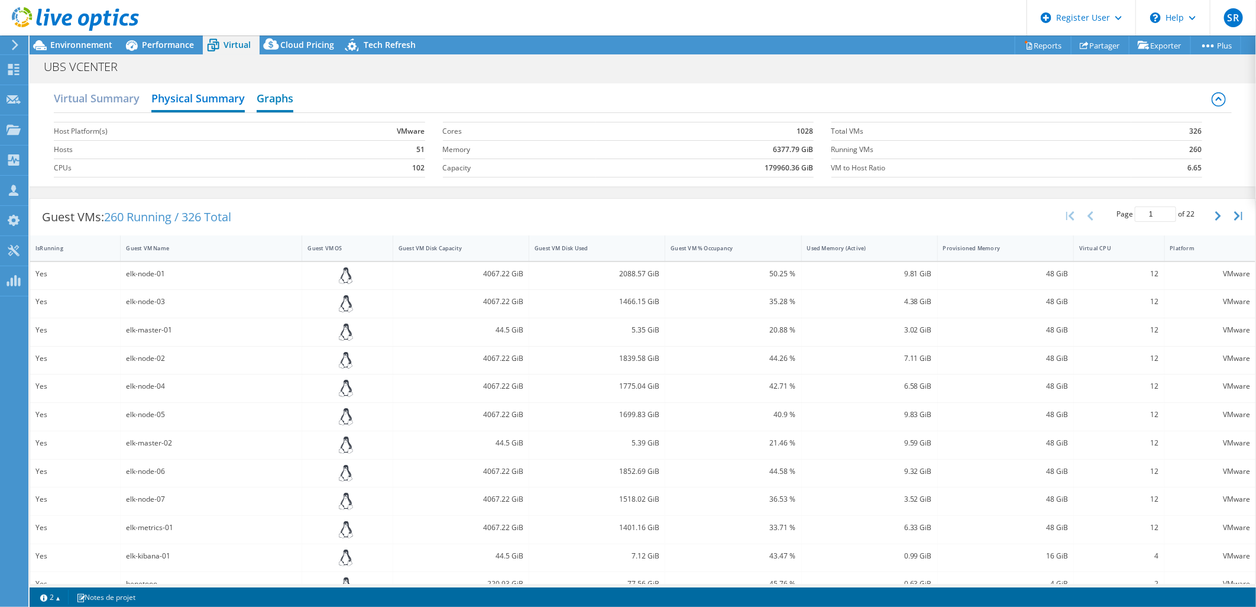
click at [285, 101] on h2 "Graphs" at bounding box center [275, 99] width 37 height 26
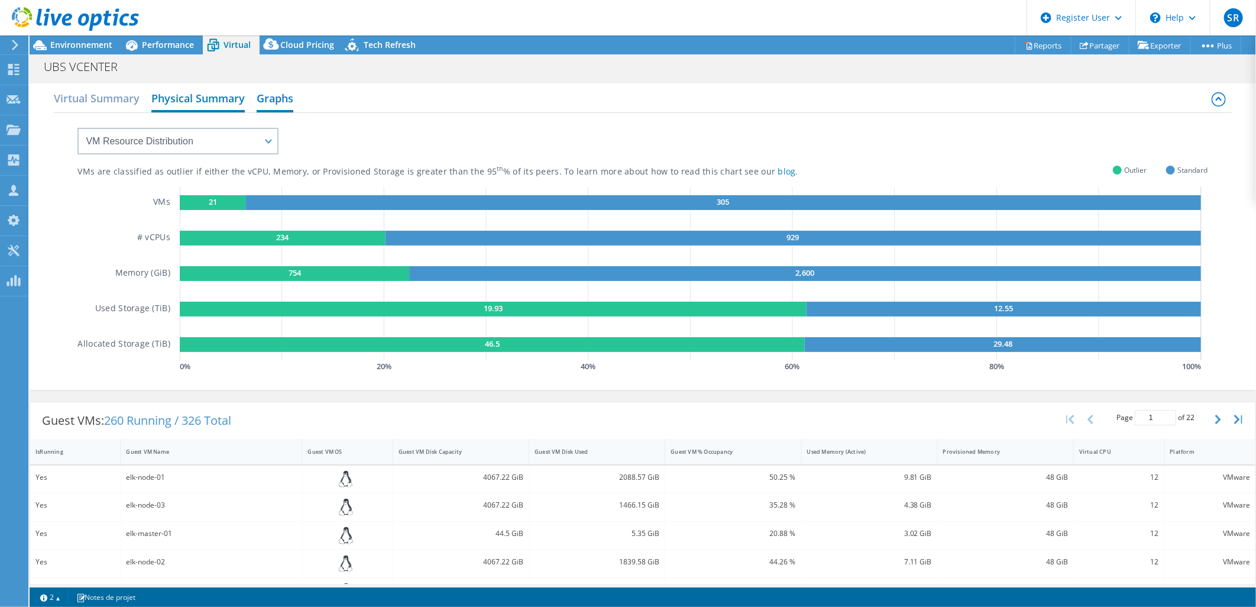
click at [228, 101] on h2 "Physical Summary" at bounding box center [197, 99] width 93 height 26
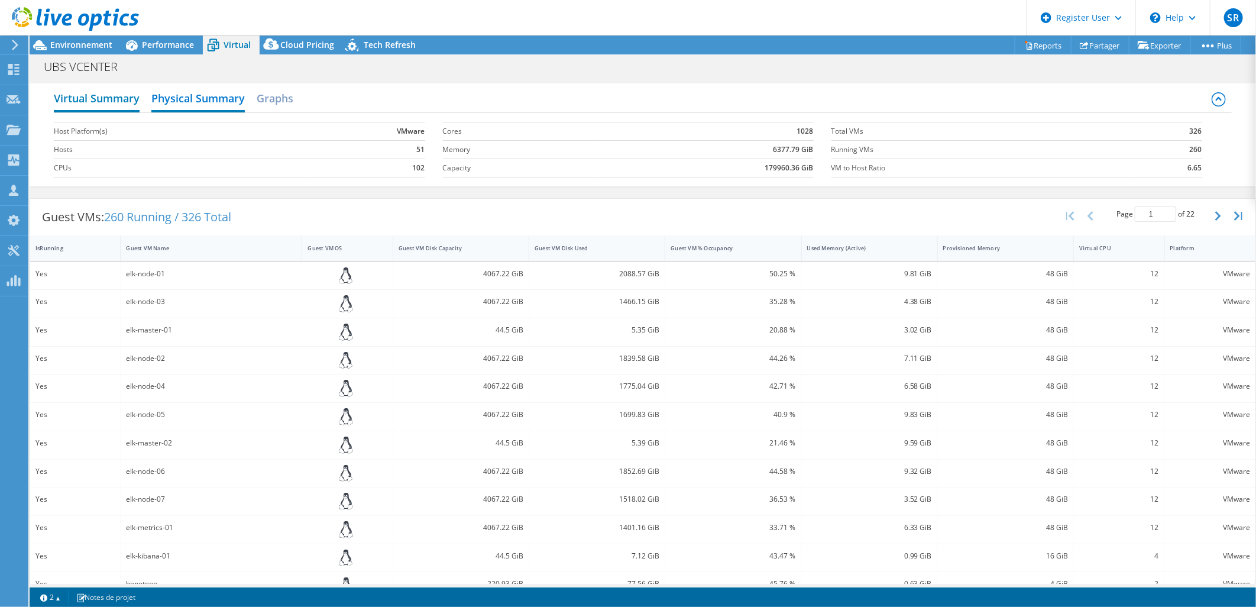
click at [101, 102] on h2 "Virtual Summary" at bounding box center [97, 99] width 86 height 26
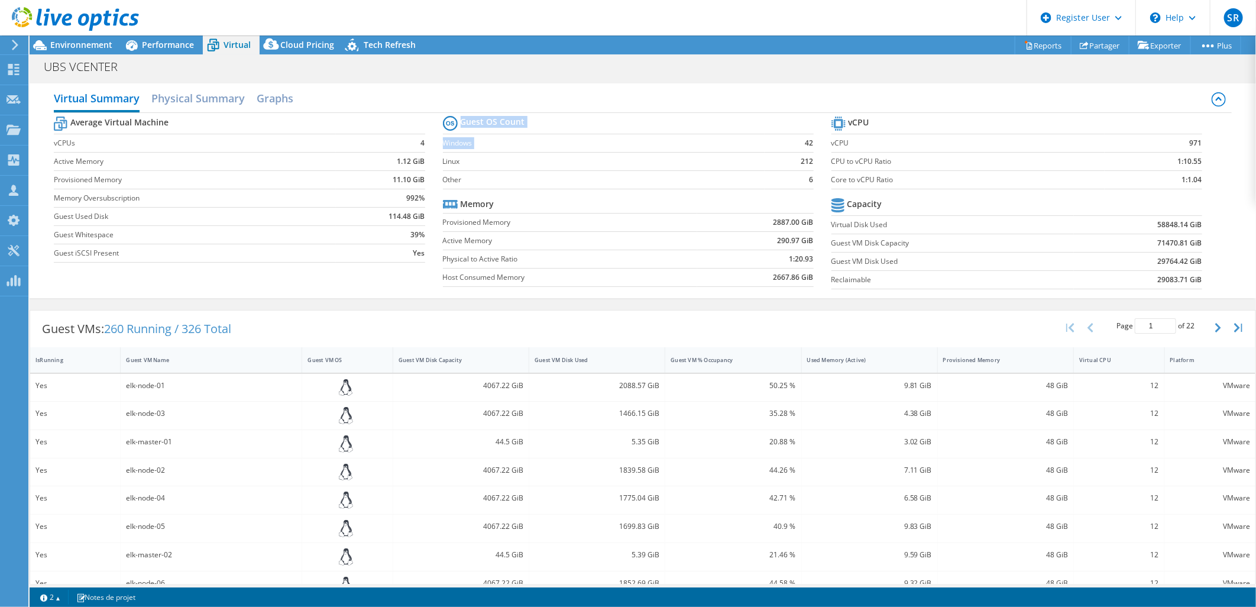
drag, startPoint x: 813, startPoint y: 144, endPoint x: 791, endPoint y: 148, distance: 22.2
click at [791, 148] on section "Guest OS Count Windows 42 Linux 212 Other 6 Memory Provisioned Memory 2887.00 G…" at bounding box center [637, 203] width 388 height 180
drag, startPoint x: 791, startPoint y: 148, endPoint x: 729, endPoint y: 110, distance: 73.2
click at [729, 110] on div "Virtual Summary Physical Summary Graphs" at bounding box center [642, 99] width 1177 height 27
click at [280, 96] on h2 "Graphs" at bounding box center [275, 99] width 37 height 26
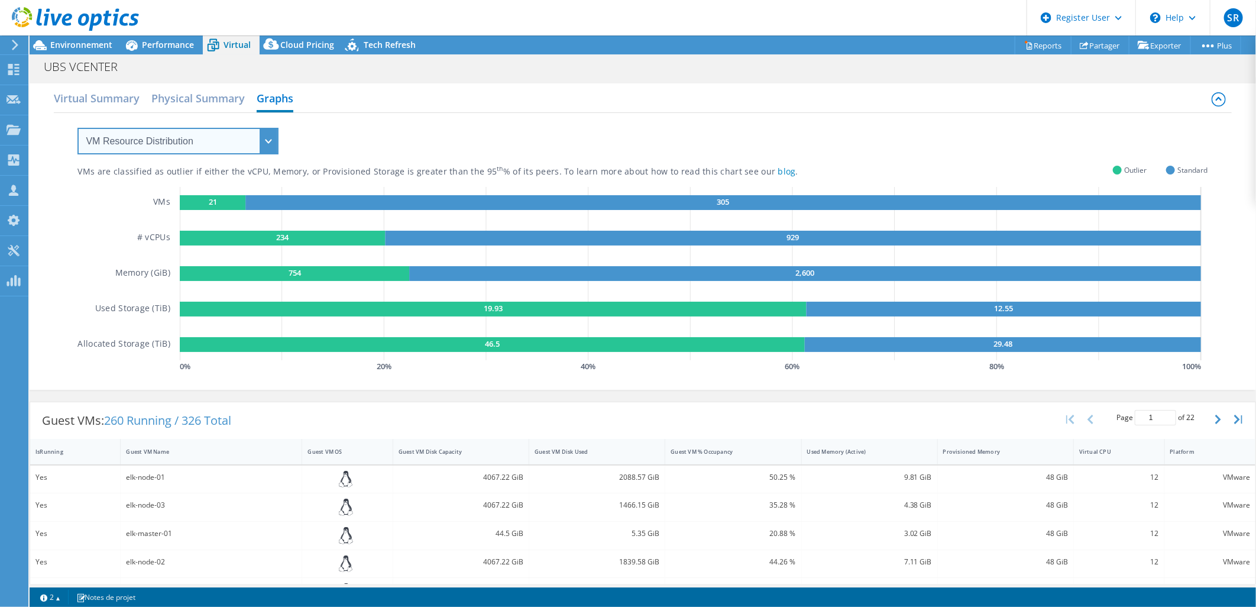
click at [266, 138] on select "VM Resource Distribution Provisioning Contrast Over Provisioning" at bounding box center [177, 141] width 201 height 27
click at [77, 128] on select "VM Resource Distribution Provisioning Contrast Over Provisioning" at bounding box center [177, 141] width 201 height 27
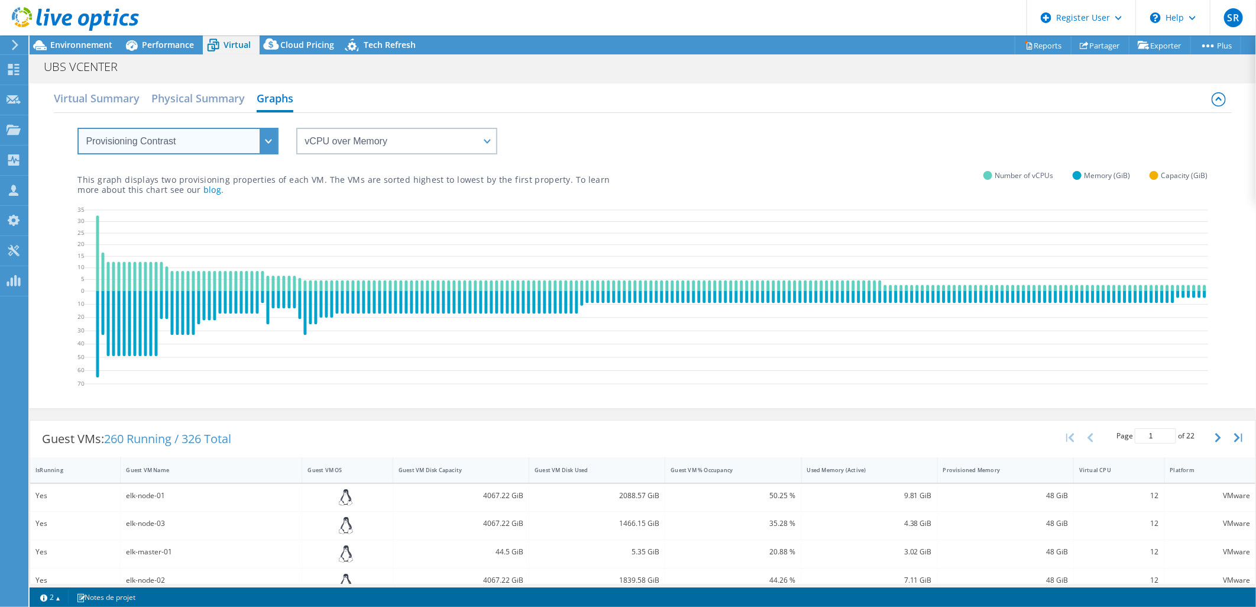
click at [167, 138] on select "VM Resource Distribution Provisioning Contrast Over Provisioning" at bounding box center [177, 141] width 201 height 27
select select "VM Resource Distribution"
click at [77, 128] on select "VM Resource Distribution Provisioning Contrast Over Provisioning" at bounding box center [177, 141] width 201 height 27
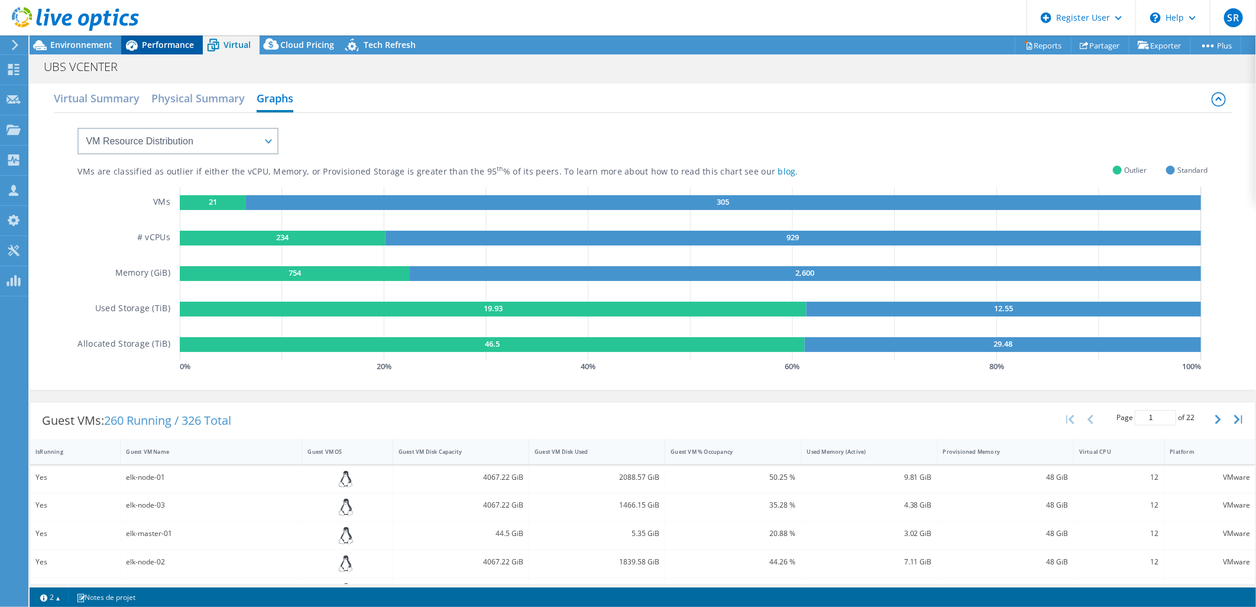
click at [175, 46] on span "Performance" at bounding box center [168, 44] width 52 height 11
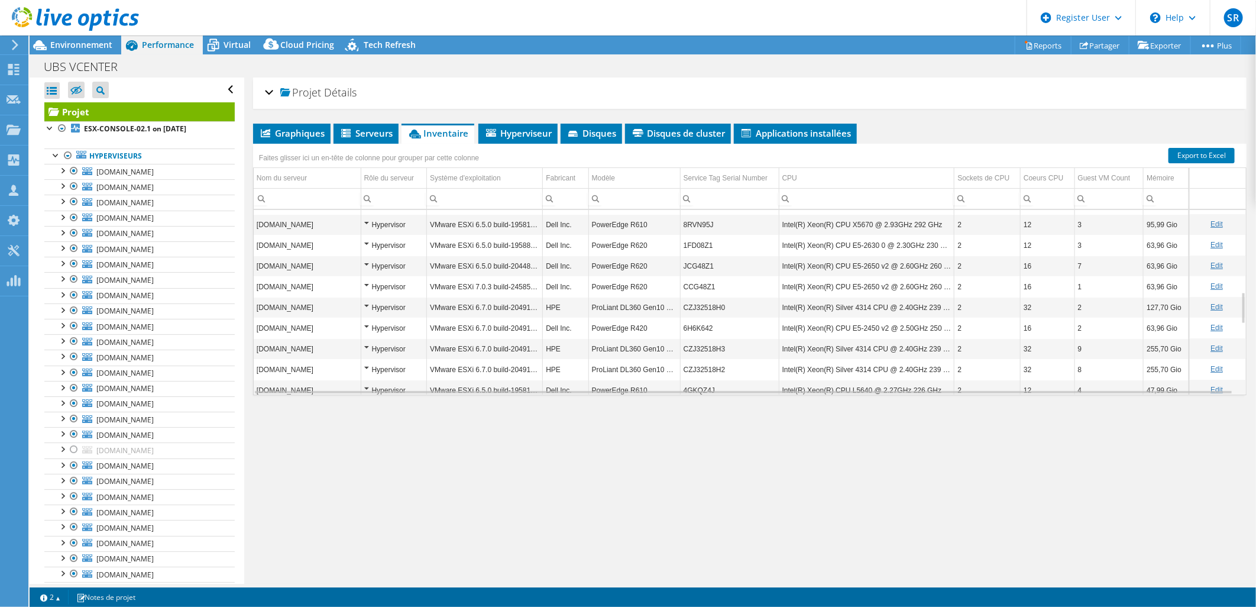
scroll to position [630, 0]
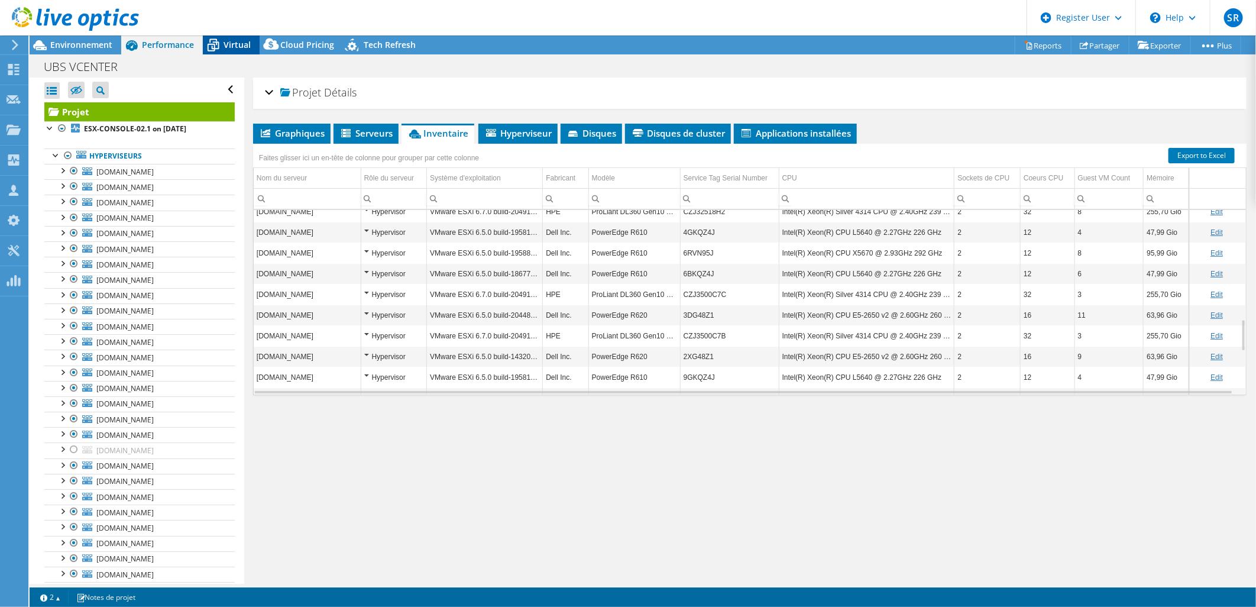
click at [244, 41] on span "Virtual" at bounding box center [237, 44] width 27 height 11
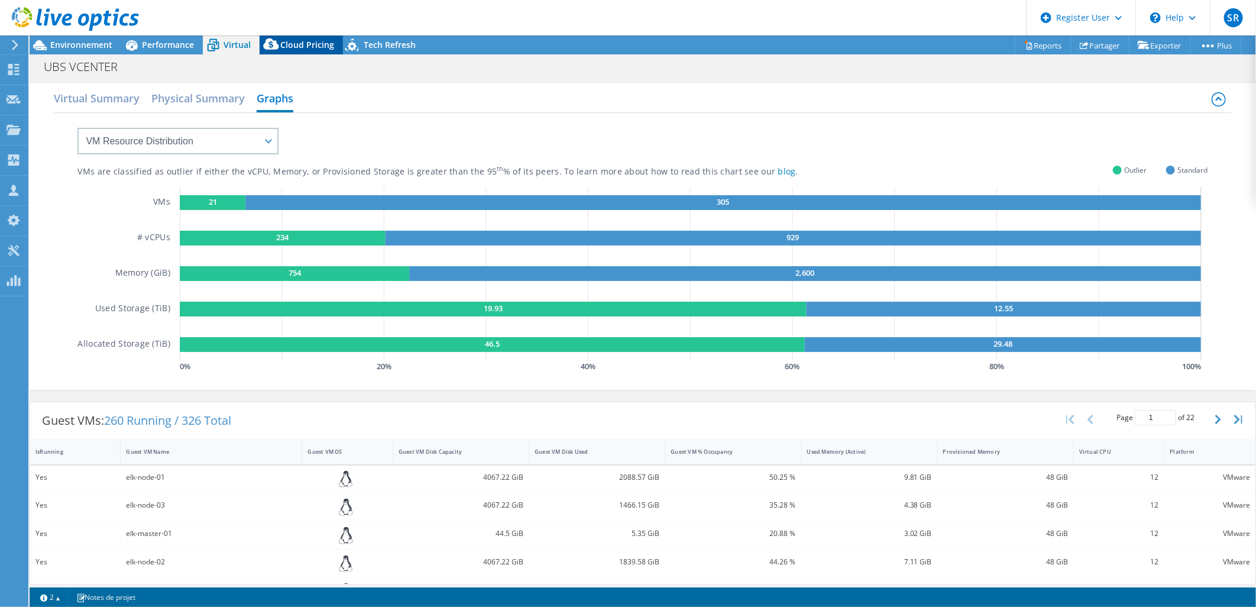
click at [312, 48] on span "Cloud Pricing" at bounding box center [307, 44] width 54 height 11
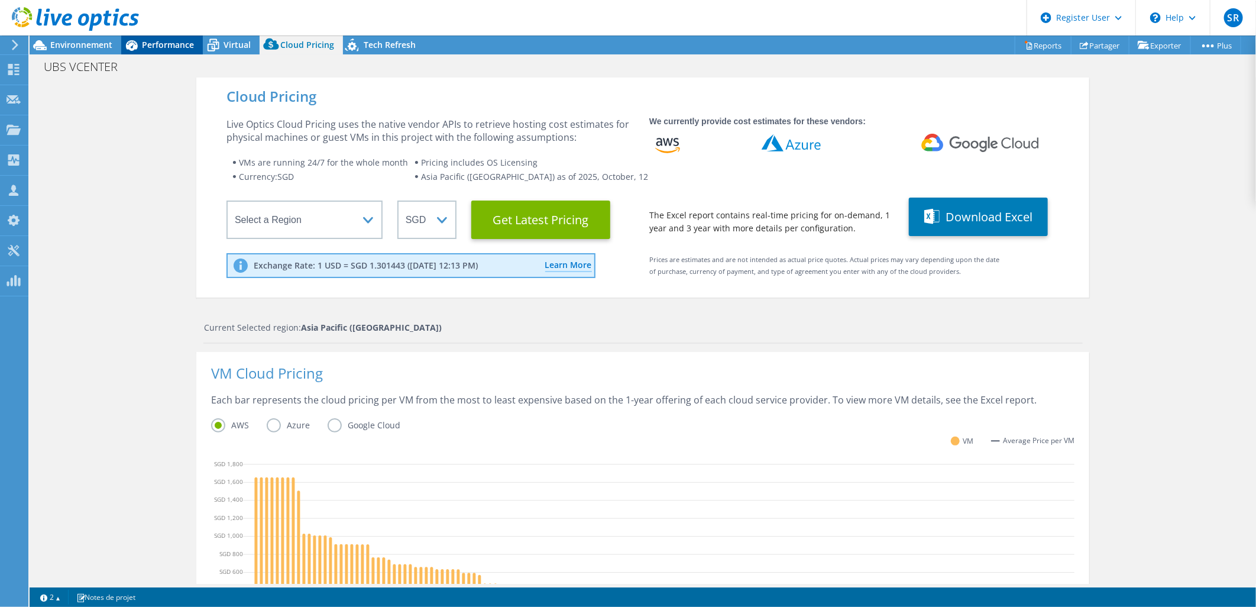
click at [177, 40] on span "Performance" at bounding box center [168, 44] width 52 height 11
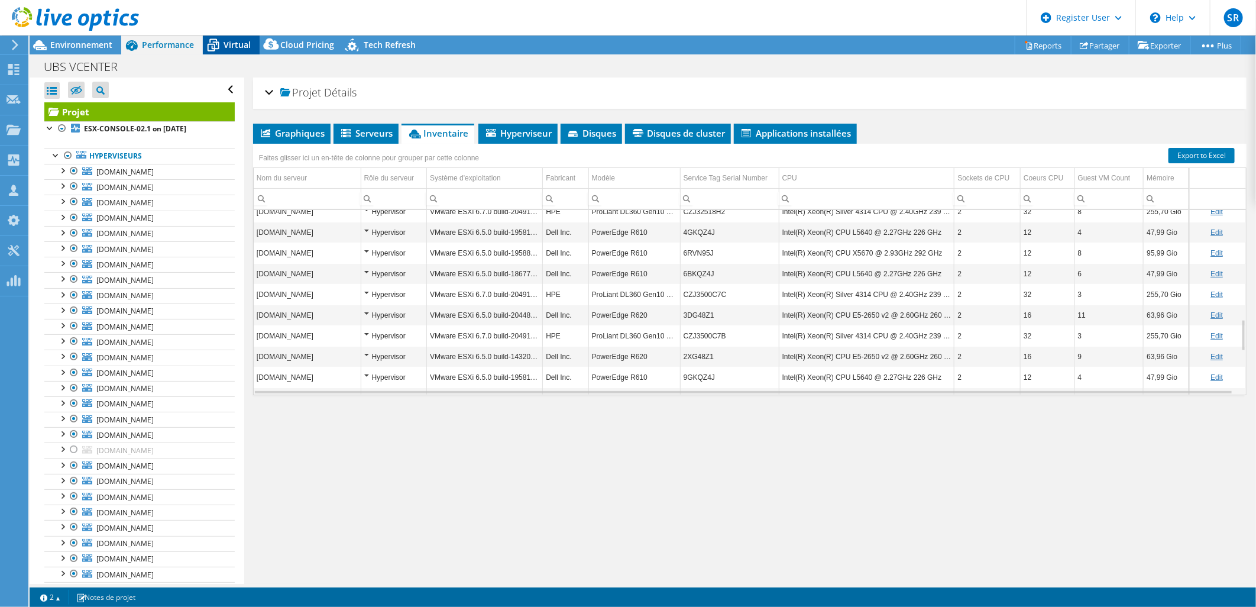
click at [228, 44] on span "Virtual" at bounding box center [237, 44] width 27 height 11
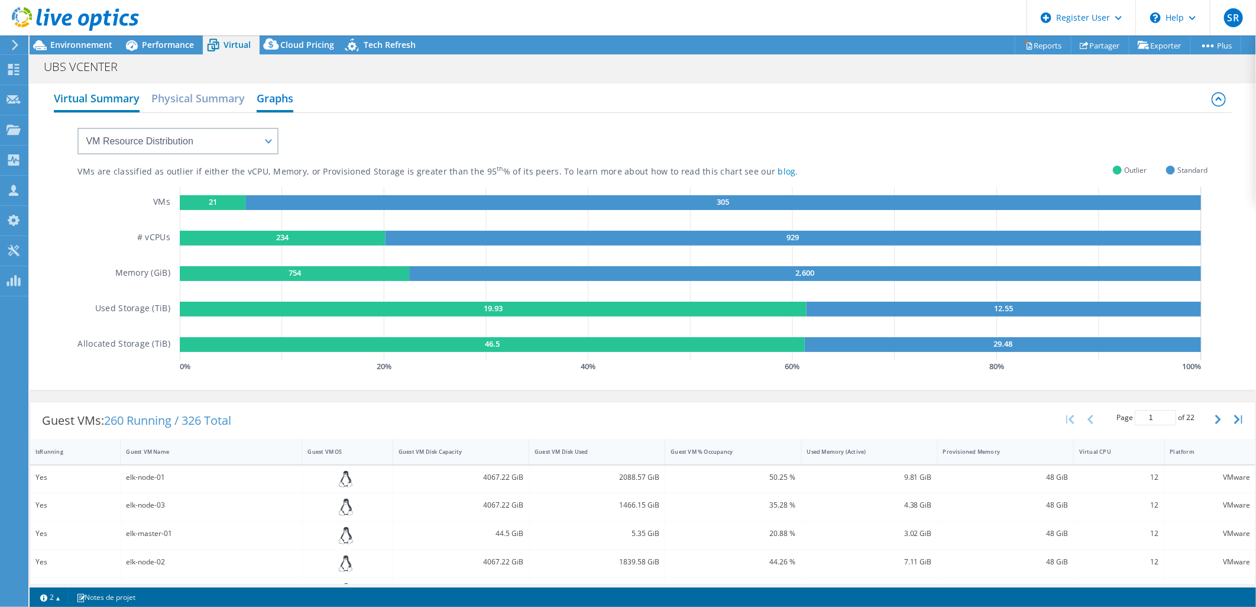
click at [122, 93] on h2 "Virtual Summary" at bounding box center [97, 99] width 86 height 26
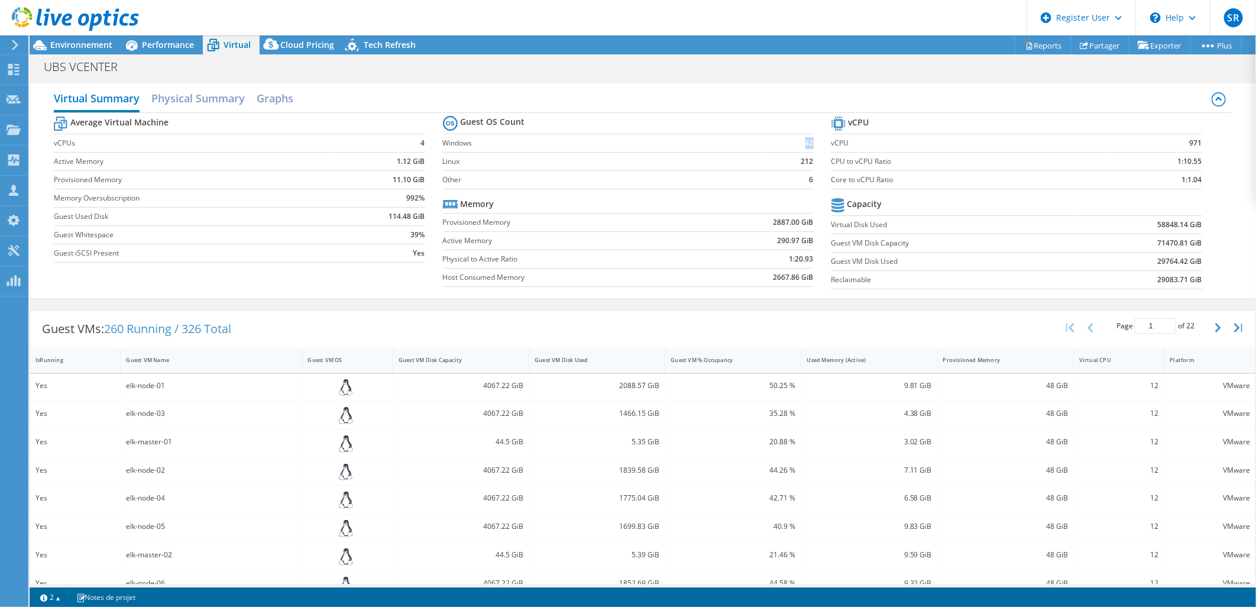
drag, startPoint x: 795, startPoint y: 142, endPoint x: 807, endPoint y: 145, distance: 12.3
click at [807, 145] on td "42" at bounding box center [789, 143] width 48 height 18
drag, startPoint x: 807, startPoint y: 145, endPoint x: 791, endPoint y: 167, distance: 26.3
click at [784, 174] on td "6" at bounding box center [789, 179] width 48 height 18
click at [915, 44] on link "Reports" at bounding box center [1043, 45] width 57 height 18
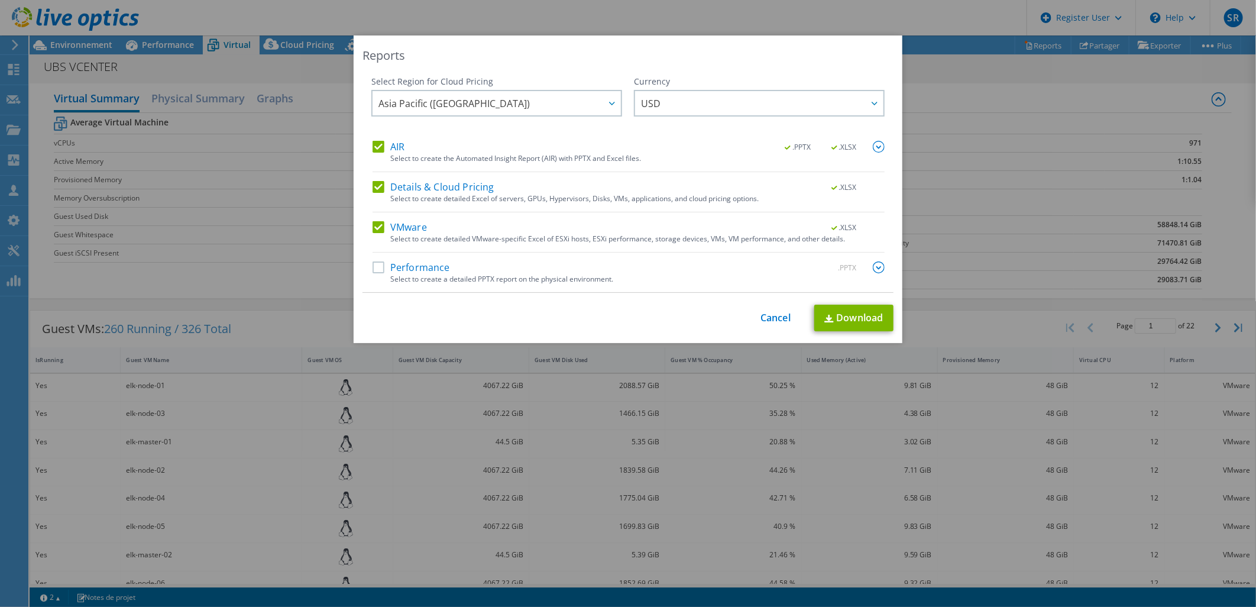
click at [396, 228] on label "VMware" at bounding box center [400, 227] width 54 height 12
click at [0, 0] on input "VMware" at bounding box center [0, 0] width 0 height 0
click at [416, 182] on label "Details & Cloud Pricing" at bounding box center [434, 187] width 122 height 12
click at [0, 0] on input "Details & Cloud Pricing" at bounding box center [0, 0] width 0 height 0
click at [551, 102] on span "Asia Pacific ([GEOGRAPHIC_DATA])" at bounding box center [499, 103] width 242 height 24
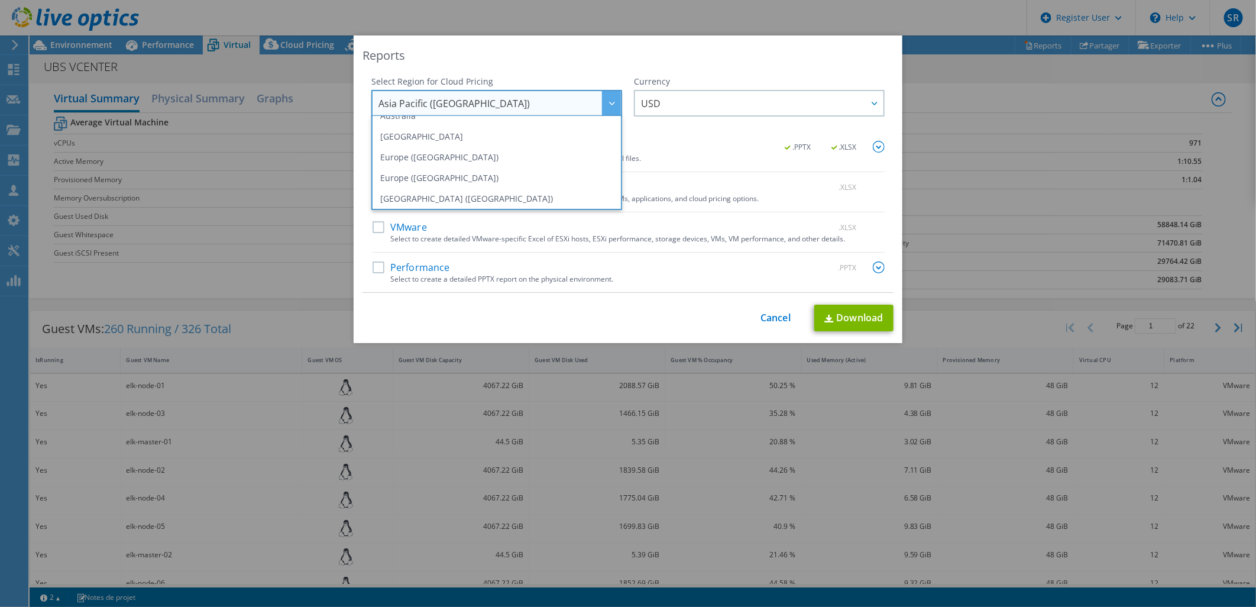
scroll to position [138, 0]
click at [474, 134] on li "Europe ([GEOGRAPHIC_DATA])" at bounding box center [496, 135] width 245 height 21
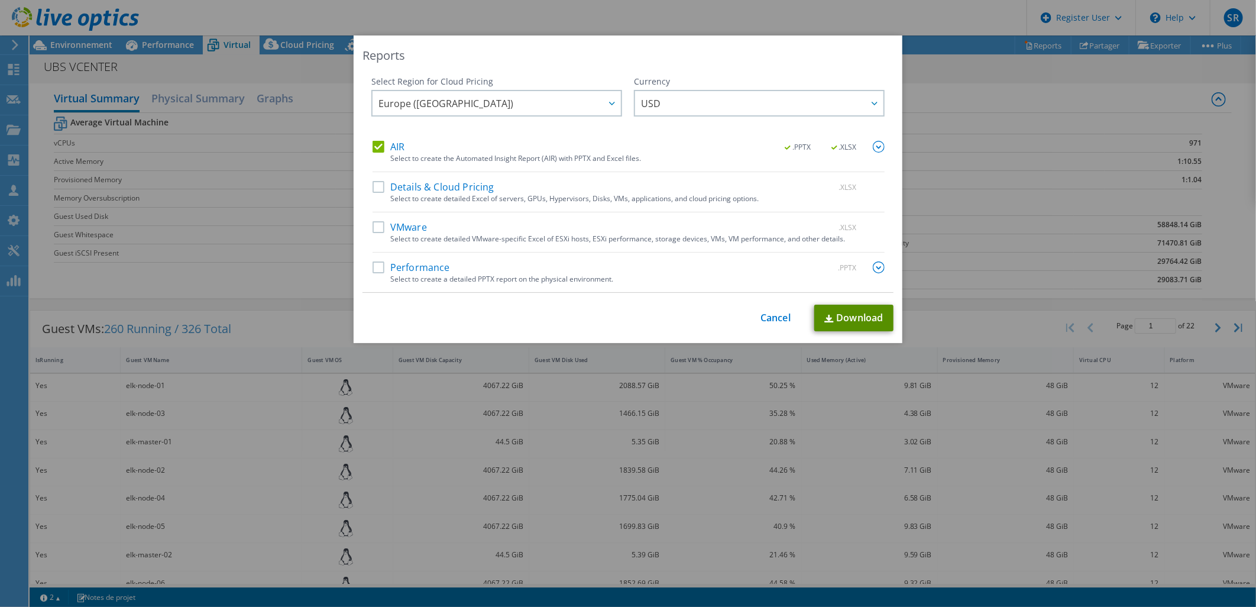
click at [855, 317] on link "Download" at bounding box center [853, 318] width 79 height 27
click at [915, 117] on div "Reports Select Region for Cloud Pricing Asia Pacific (Hong Kong) Asia Pacific (…" at bounding box center [628, 303] width 1256 height 536
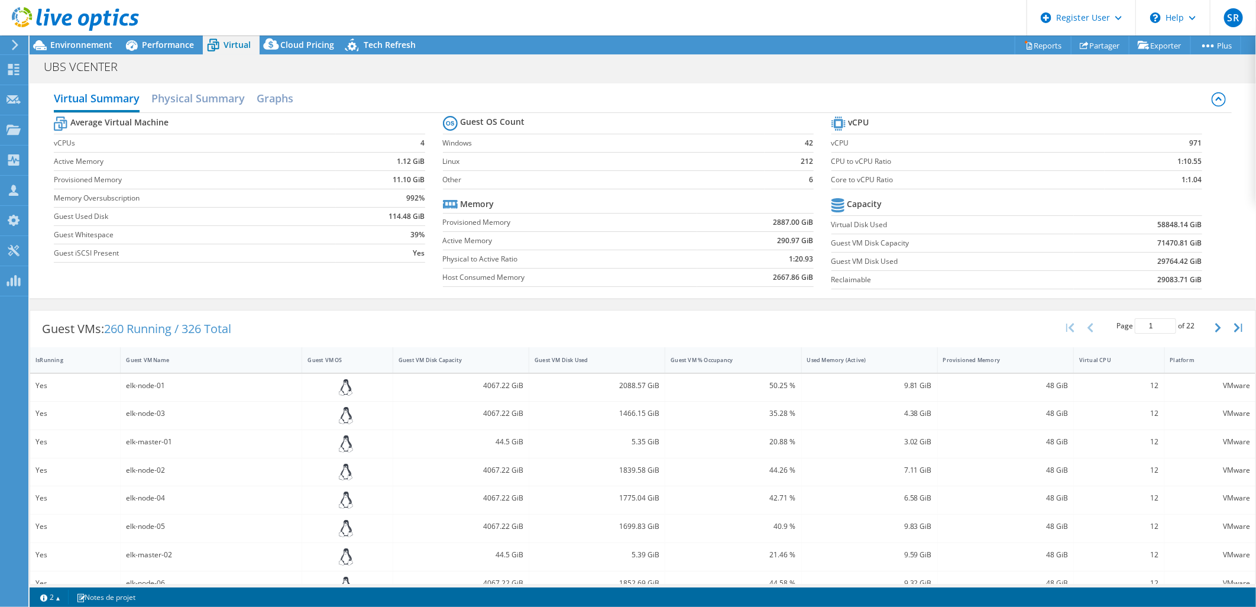
click at [80, 38] on div at bounding box center [69, 20] width 139 height 40
click at [79, 48] on span "Environnement" at bounding box center [81, 44] width 62 height 11
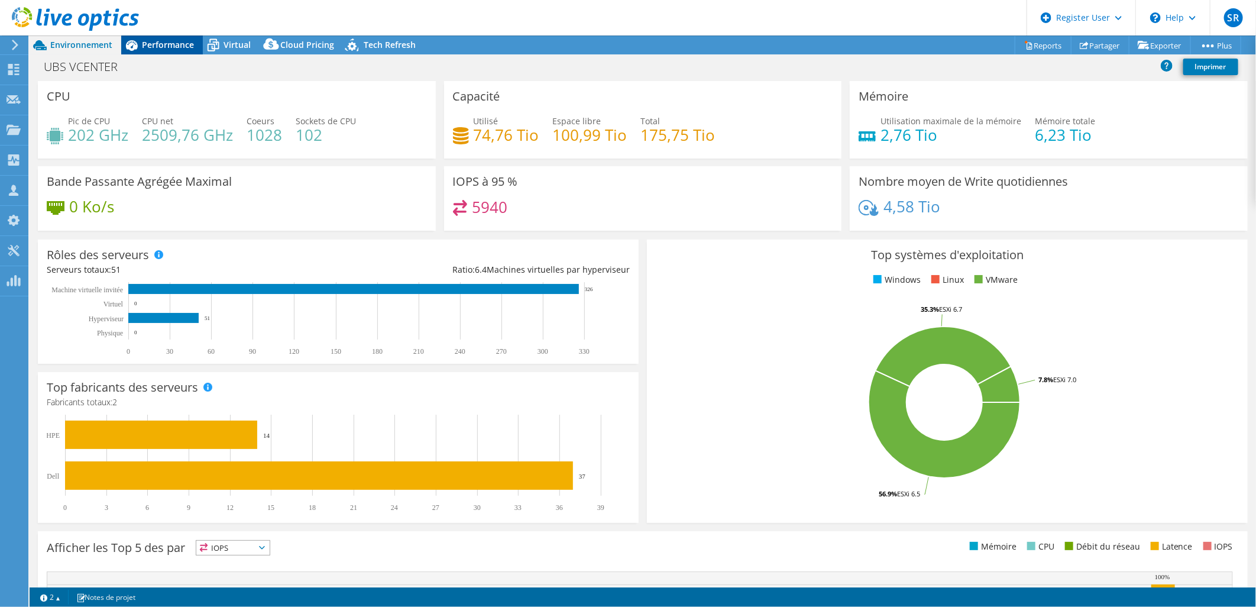
click at [176, 49] on span "Performance" at bounding box center [168, 44] width 52 height 11
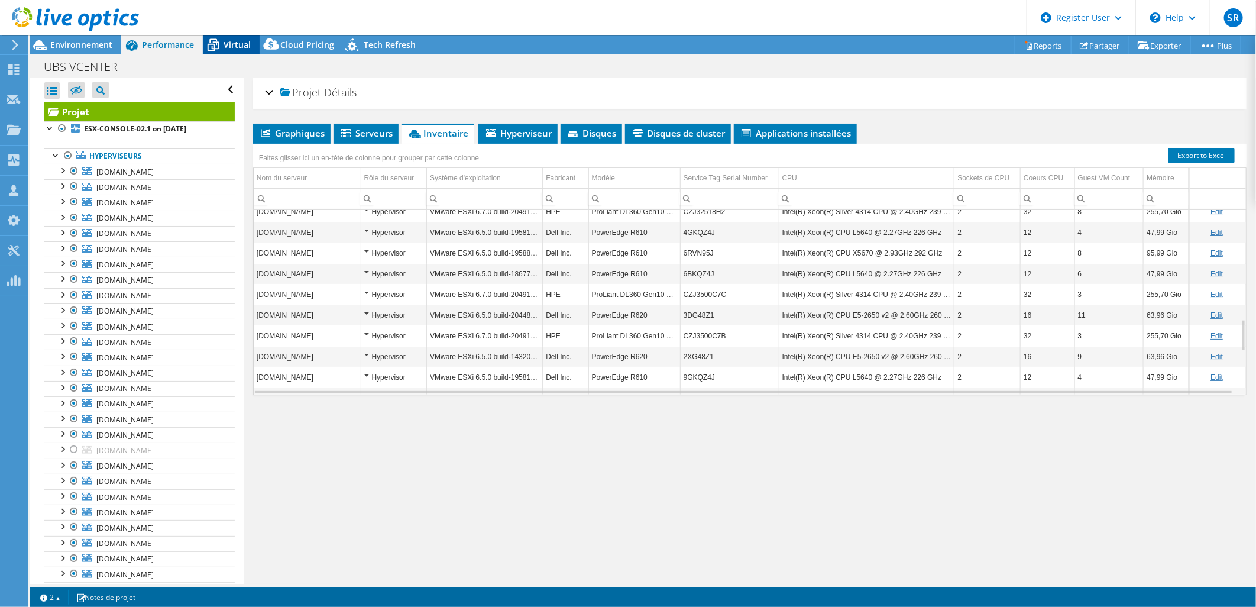
click at [238, 40] on span "Virtual" at bounding box center [237, 44] width 27 height 11
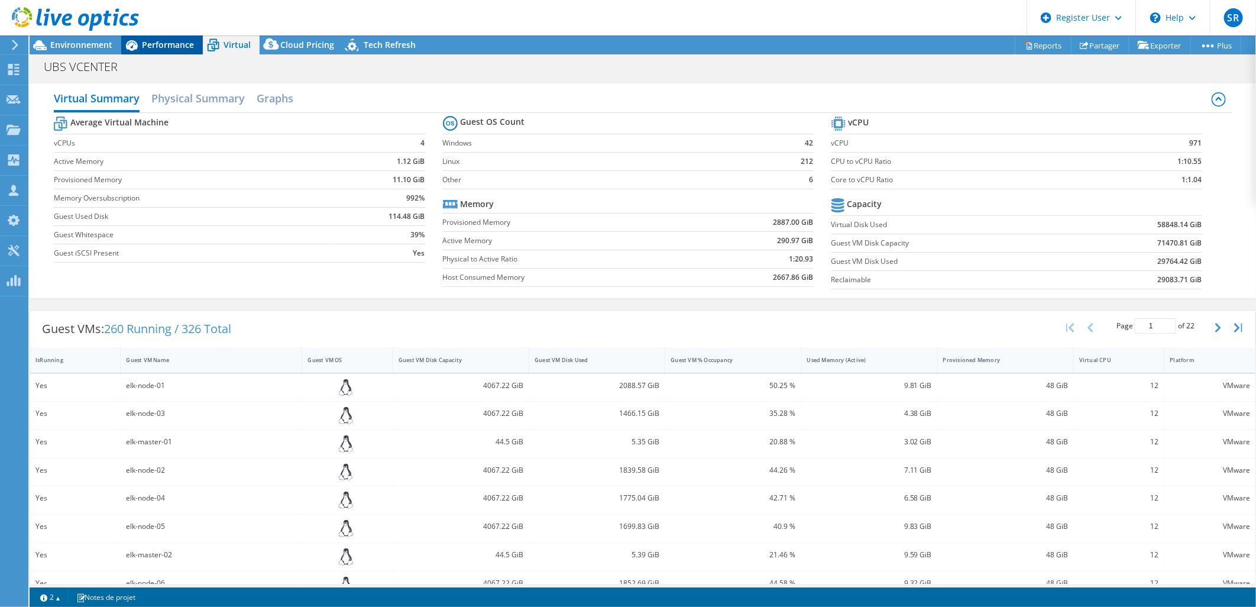
click at [174, 44] on span "Performance" at bounding box center [168, 44] width 52 height 11
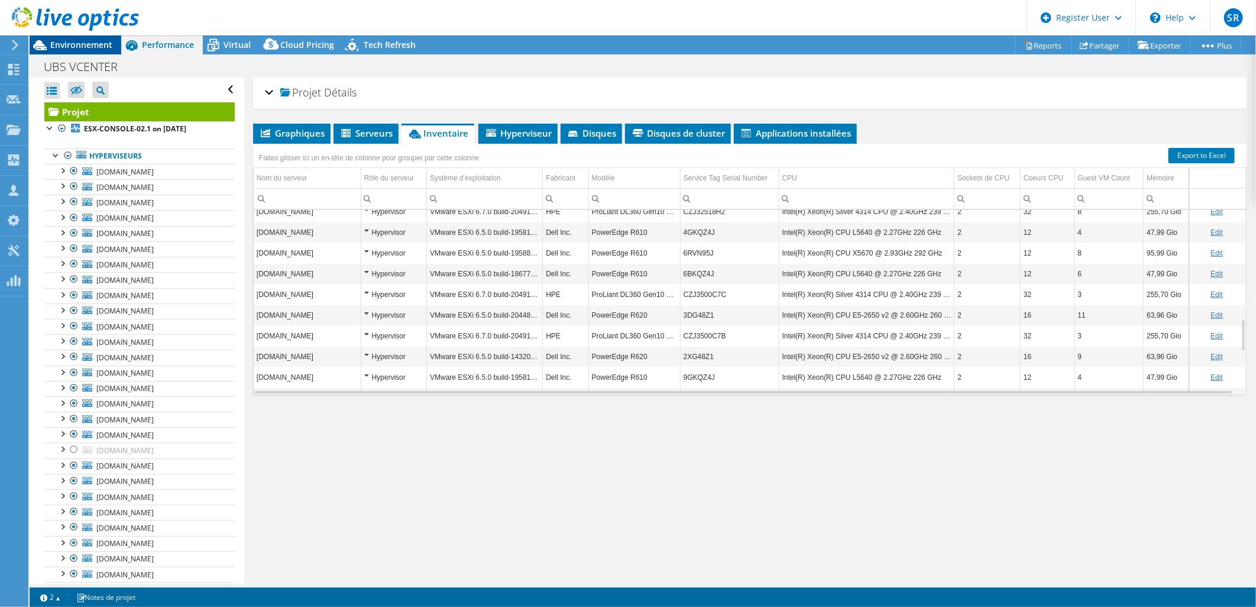
click at [85, 46] on span "Environnement" at bounding box center [81, 44] width 62 height 11
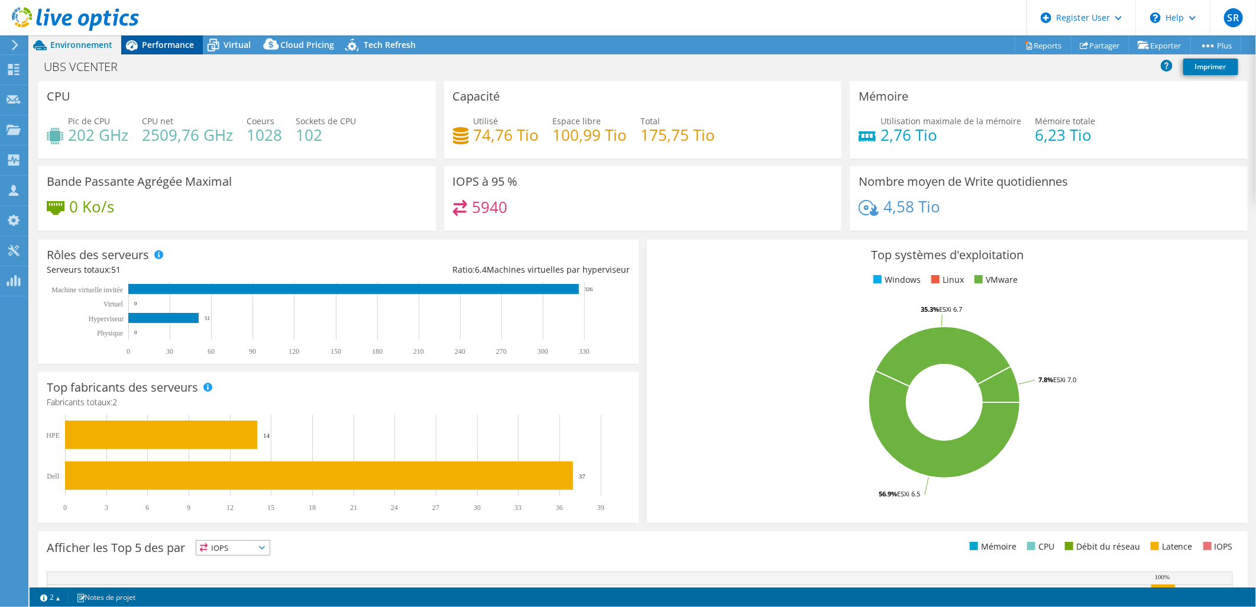
click at [180, 44] on span "Performance" at bounding box center [168, 44] width 52 height 11
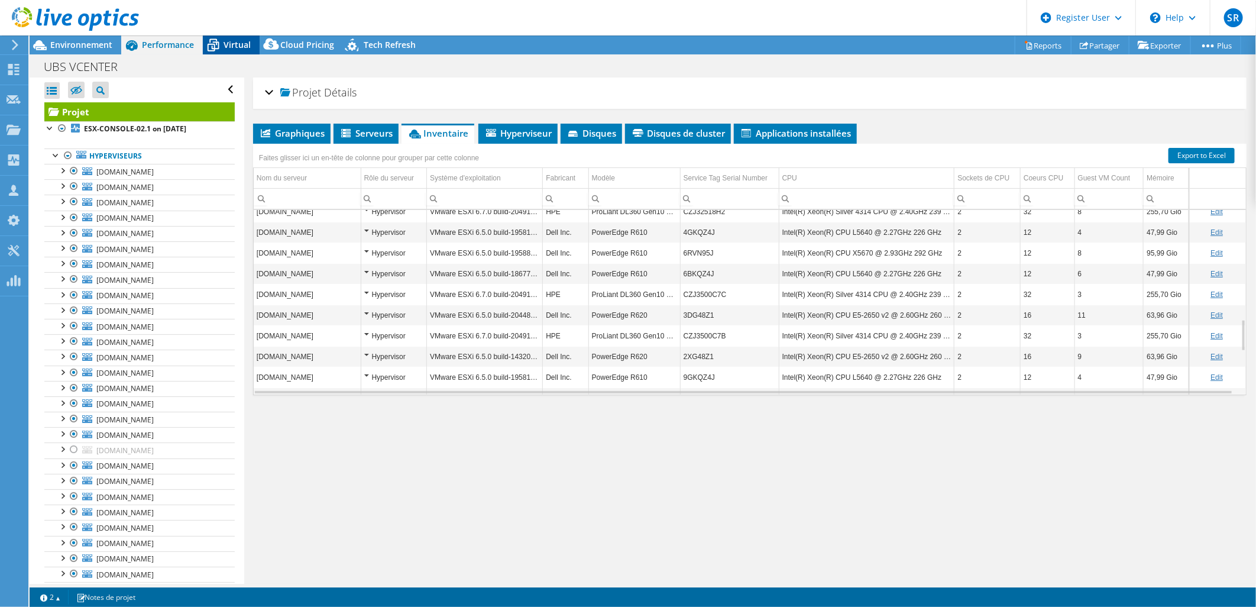
click at [239, 46] on span "Virtual" at bounding box center [237, 44] width 27 height 11
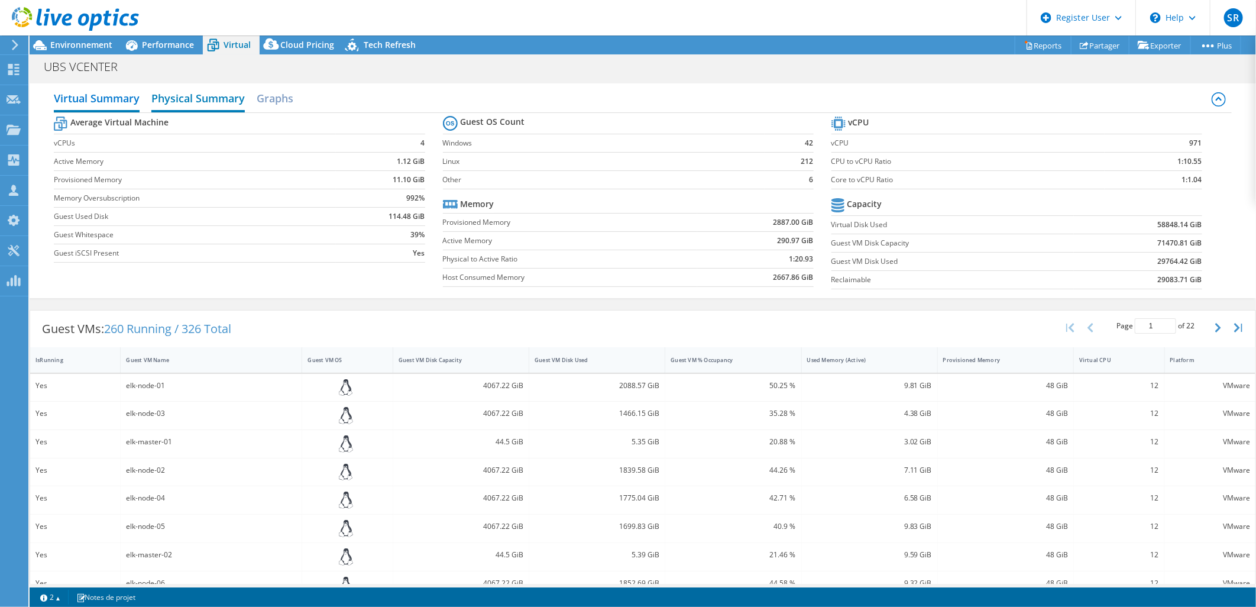
click at [219, 93] on h2 "Physical Summary" at bounding box center [197, 99] width 93 height 26
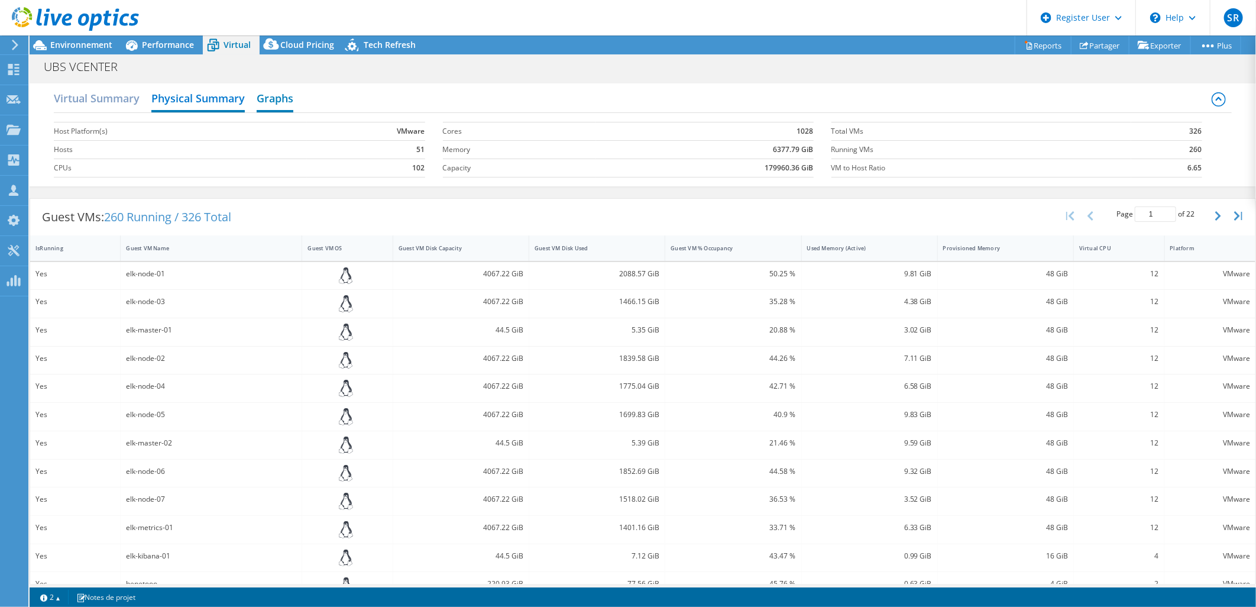
click at [276, 96] on h2 "Graphs" at bounding box center [275, 99] width 37 height 26
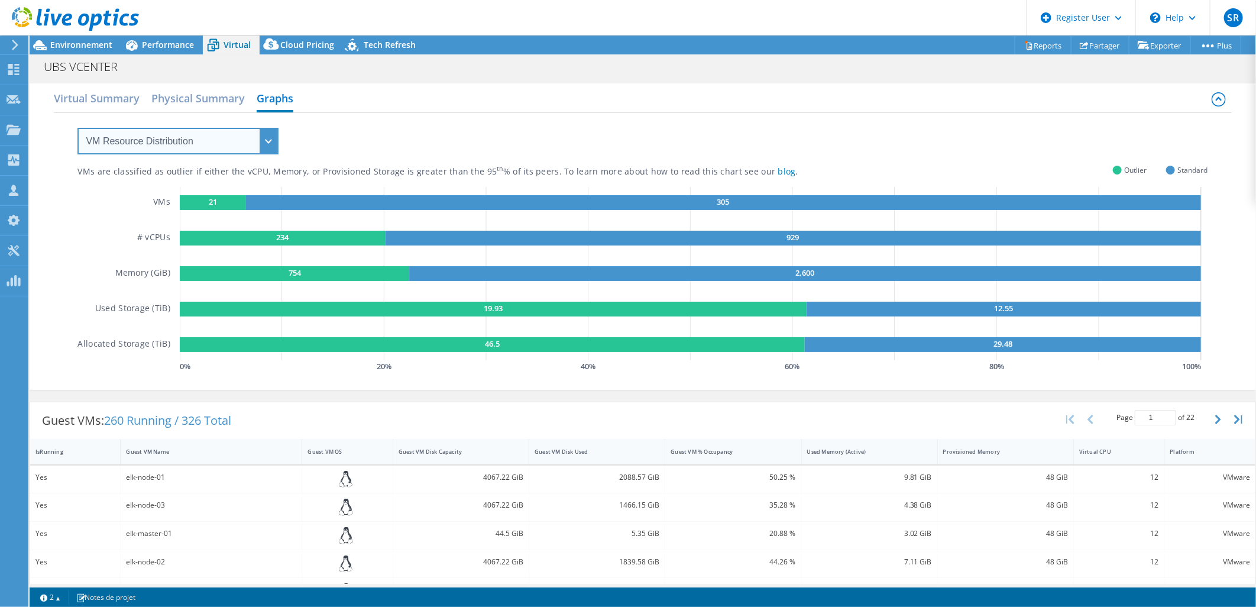
click at [265, 134] on select "VM Resource Distribution Provisioning Contrast Over Provisioning" at bounding box center [177, 141] width 201 height 27
select select "Provisioning Contrast"
click at [77, 128] on select "VM Resource Distribution Provisioning Contrast Over Provisioning" at bounding box center [177, 141] width 201 height 27
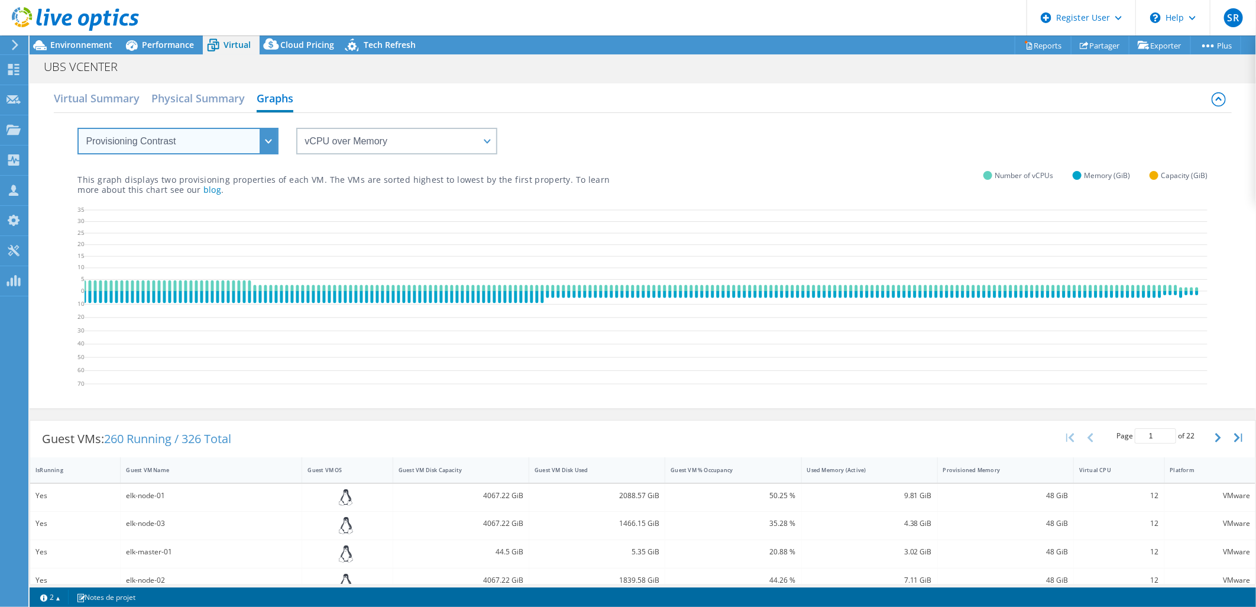
scroll to position [0, 0]
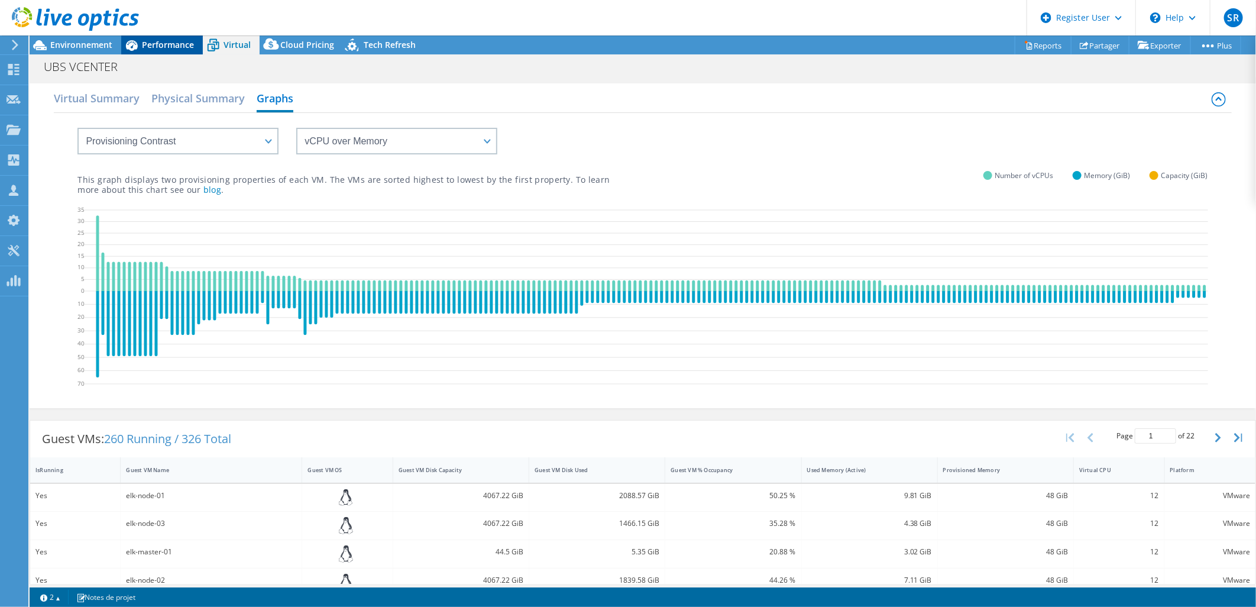
click at [179, 42] on span "Performance" at bounding box center [168, 44] width 52 height 11
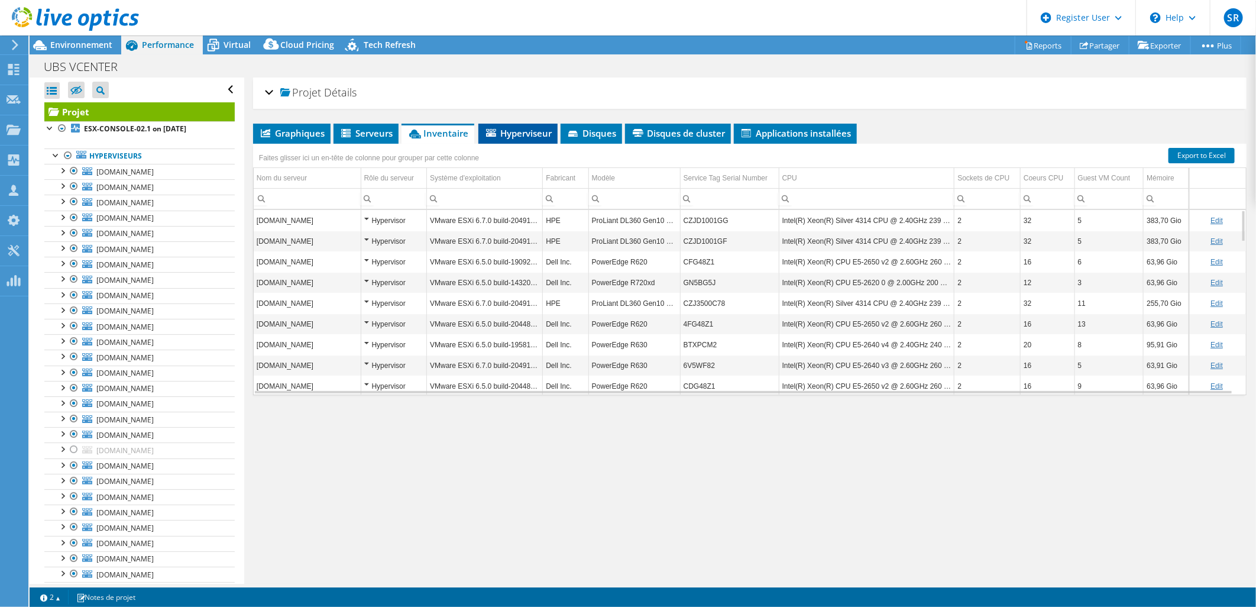
click at [536, 132] on span "Hyperviseur" at bounding box center [517, 133] width 67 height 12
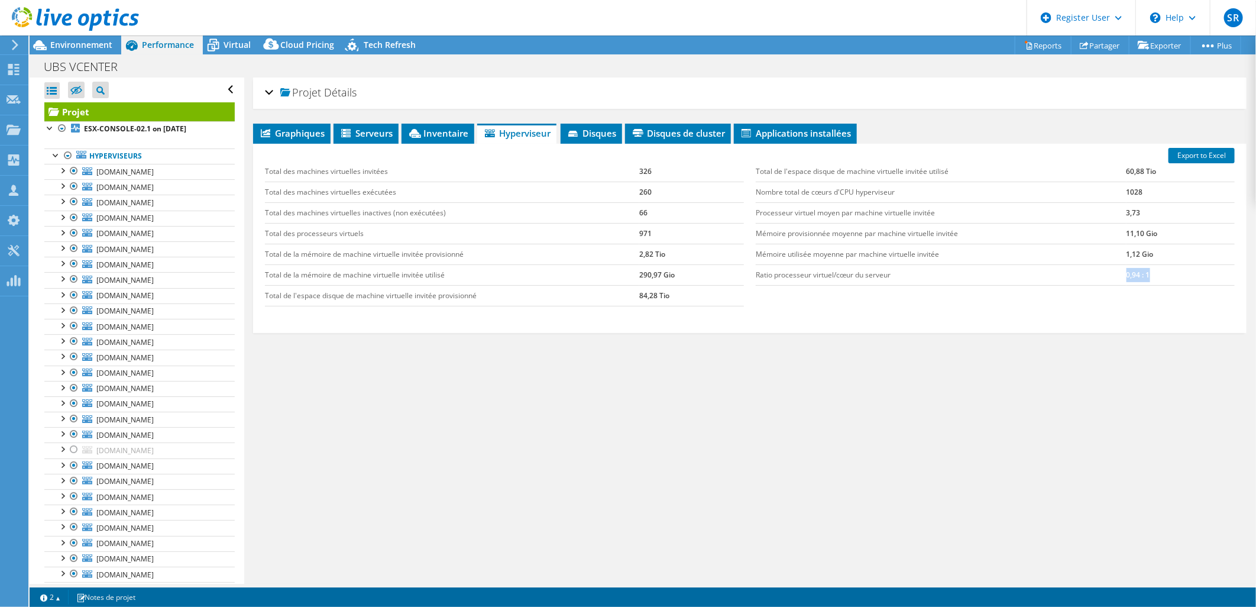
drag, startPoint x: 1142, startPoint y: 271, endPoint x: 1113, endPoint y: 273, distance: 29.6
click at [915, 273] on tr "Ratio processeur virtuel/cœur du serveur 0,94 : 1" at bounding box center [995, 274] width 479 height 21
drag, startPoint x: 1113, startPoint y: 273, endPoint x: 1091, endPoint y: 276, distance: 22.1
click at [915, 276] on td "Ratio processeur virtuel/cœur du serveur" at bounding box center [941, 274] width 371 height 21
click at [598, 134] on span "Disques" at bounding box center [591, 133] width 50 height 12
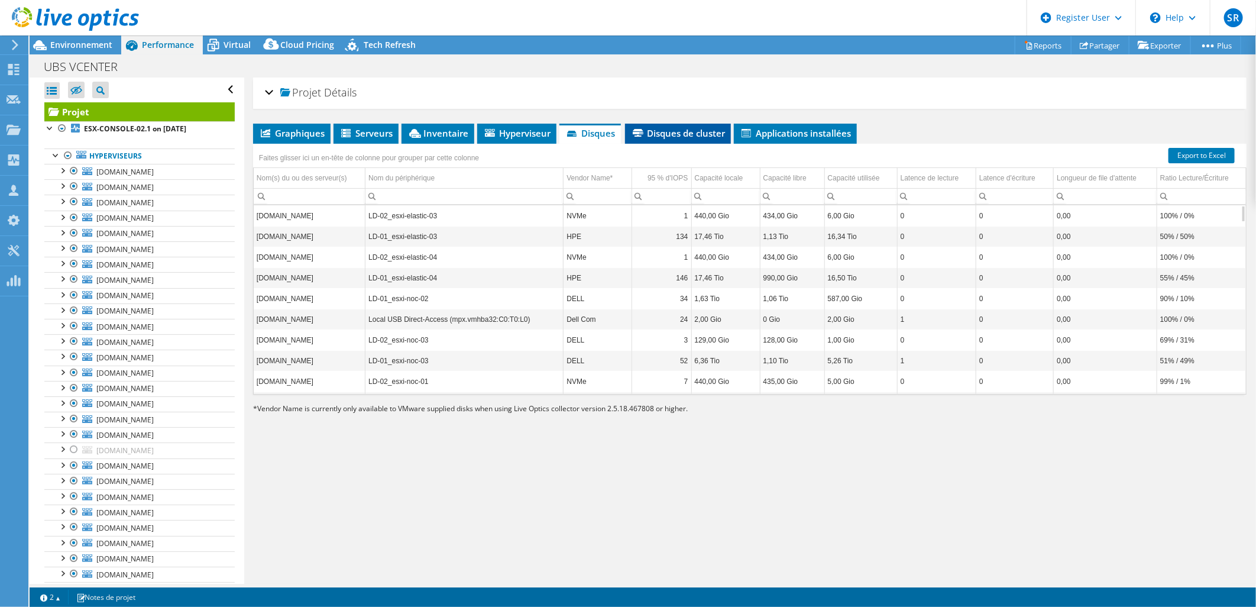
click at [687, 137] on span "Disques de cluster" at bounding box center [678, 133] width 94 height 12
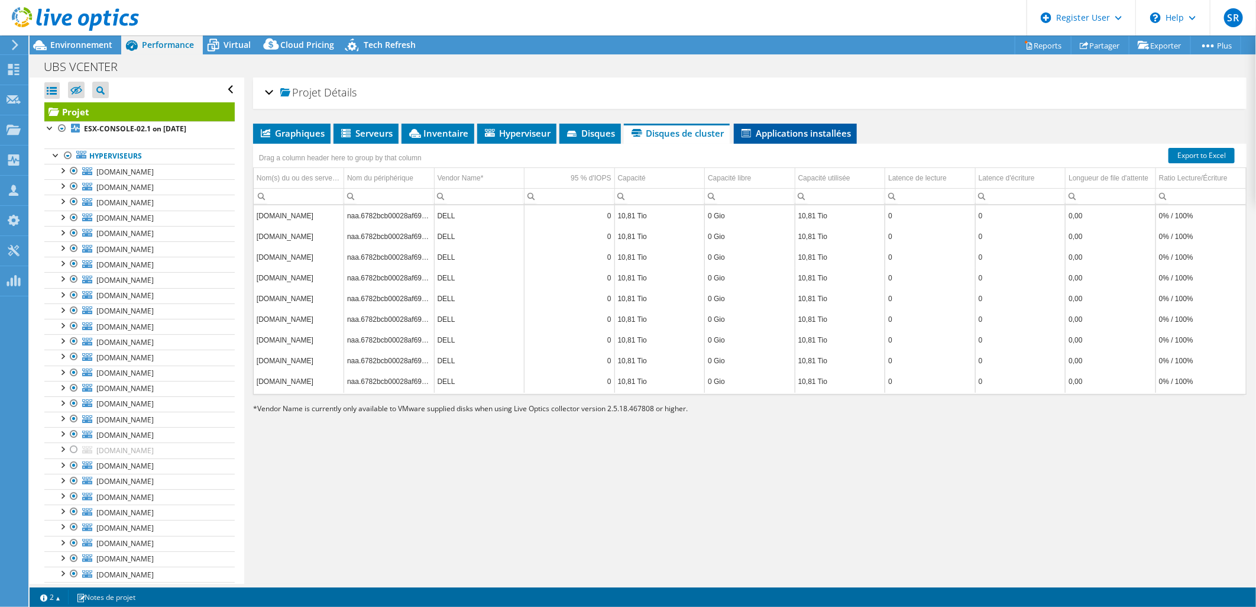
click at [807, 137] on span "Applications installées" at bounding box center [795, 133] width 111 height 12
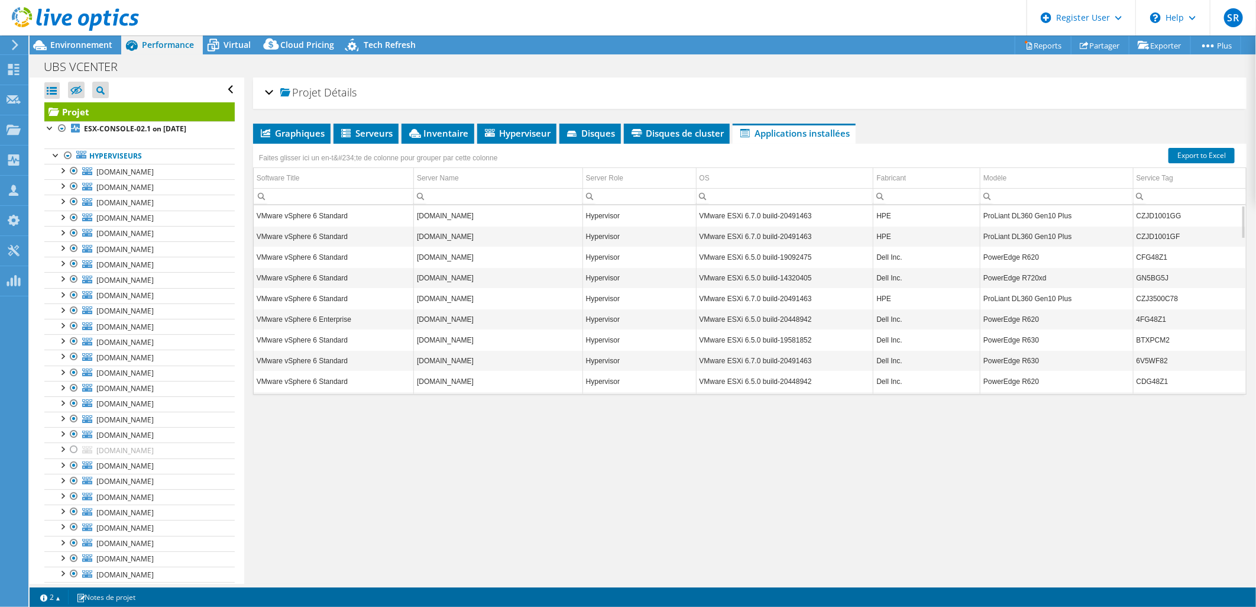
click at [581, 520] on div "Projet Détails Préparé pour: Nicolas Jouberteix, Nicolas.Jouberteix@univ-ubs.fr…" at bounding box center [749, 330] width 1011 height 506
drag, startPoint x: 705, startPoint y: 501, endPoint x: 613, endPoint y: 432, distance: 115.3
click at [705, 501] on div "Projet Détails Préparé pour: Nicolas Jouberteix, Nicolas.Jouberteix@univ-ubs.fr…" at bounding box center [749, 330] width 1011 height 506
click at [62, 40] on span "Environnement" at bounding box center [81, 44] width 62 height 11
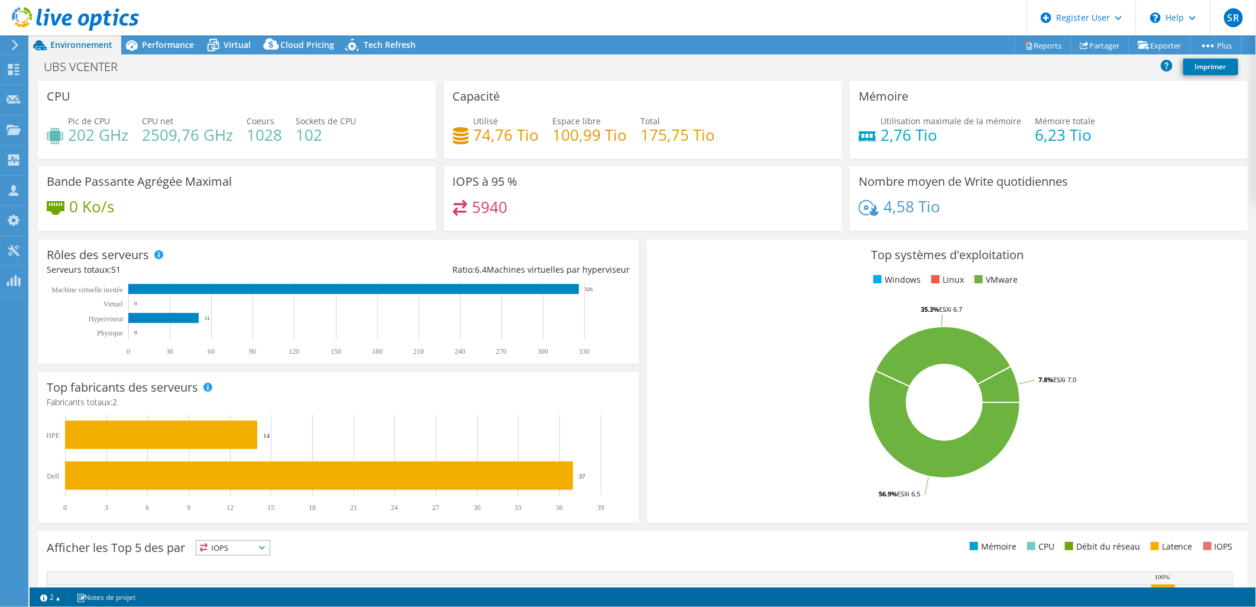
click at [770, 337] on rect at bounding box center [944, 402] width 577 height 207
click at [169, 46] on span "Performance" at bounding box center [168, 44] width 52 height 11
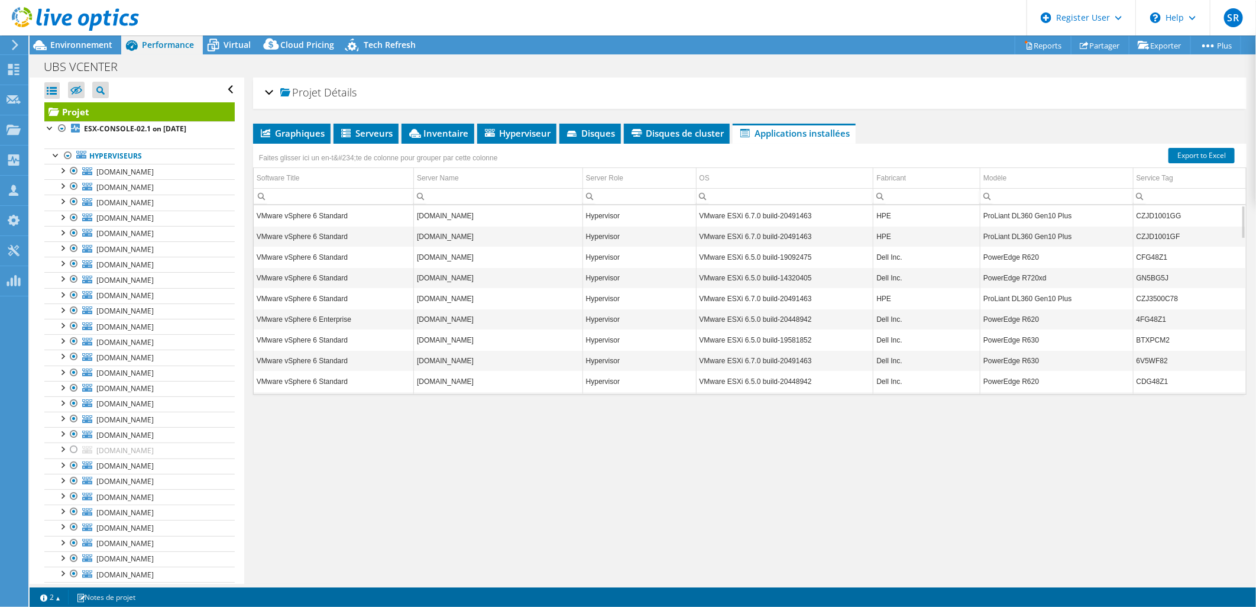
drag, startPoint x: 598, startPoint y: 485, endPoint x: 593, endPoint y: 475, distance: 11.6
click at [598, 485] on div "Projet Détails Préparé pour: Nicolas Jouberteix, Nicolas.Jouberteix@univ-ubs.fr…" at bounding box center [749, 330] width 1011 height 506
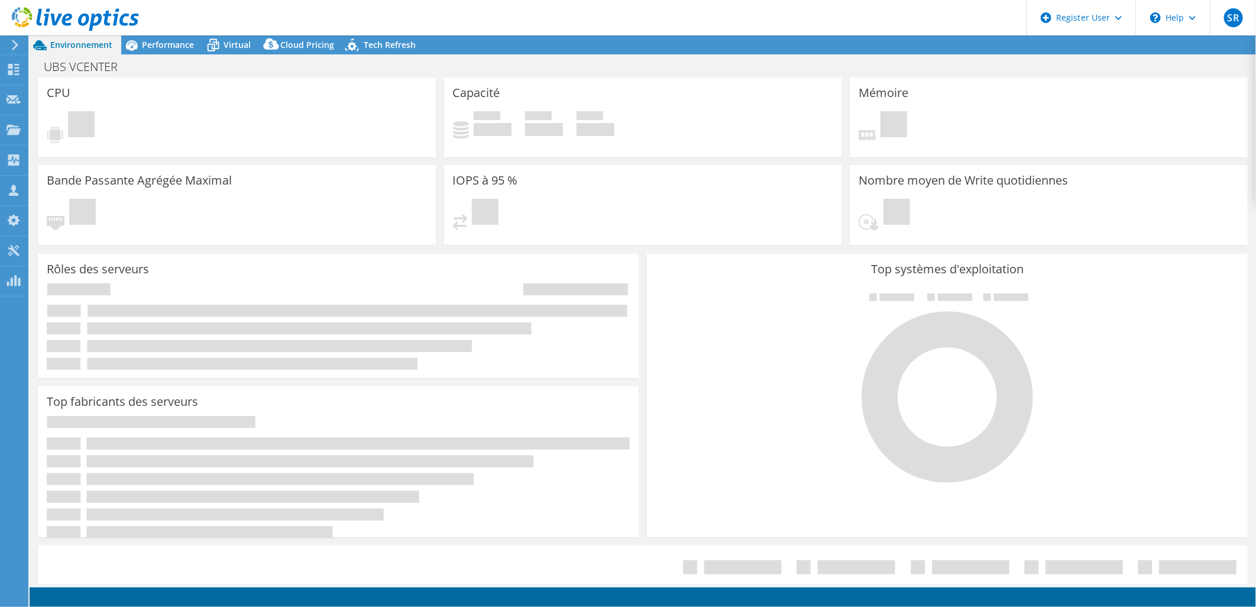
select select "EUFrankfurt"
select select "USD"
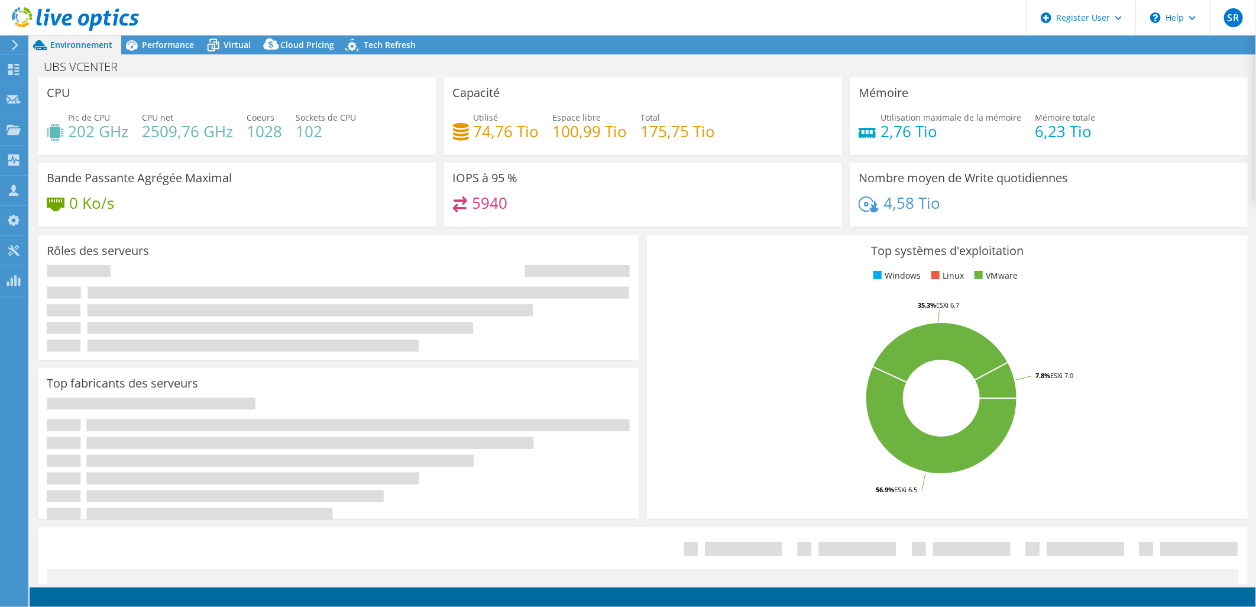
radio input "true"
radio input "false"
